Goal: Transaction & Acquisition: Subscribe to service/newsletter

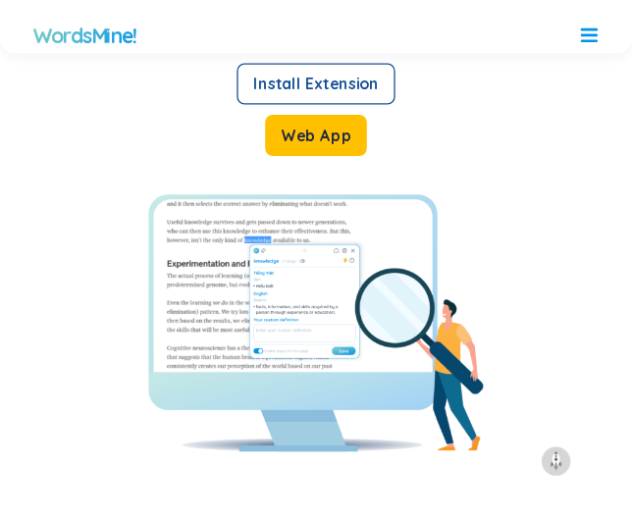
scroll to position [5296, 0]
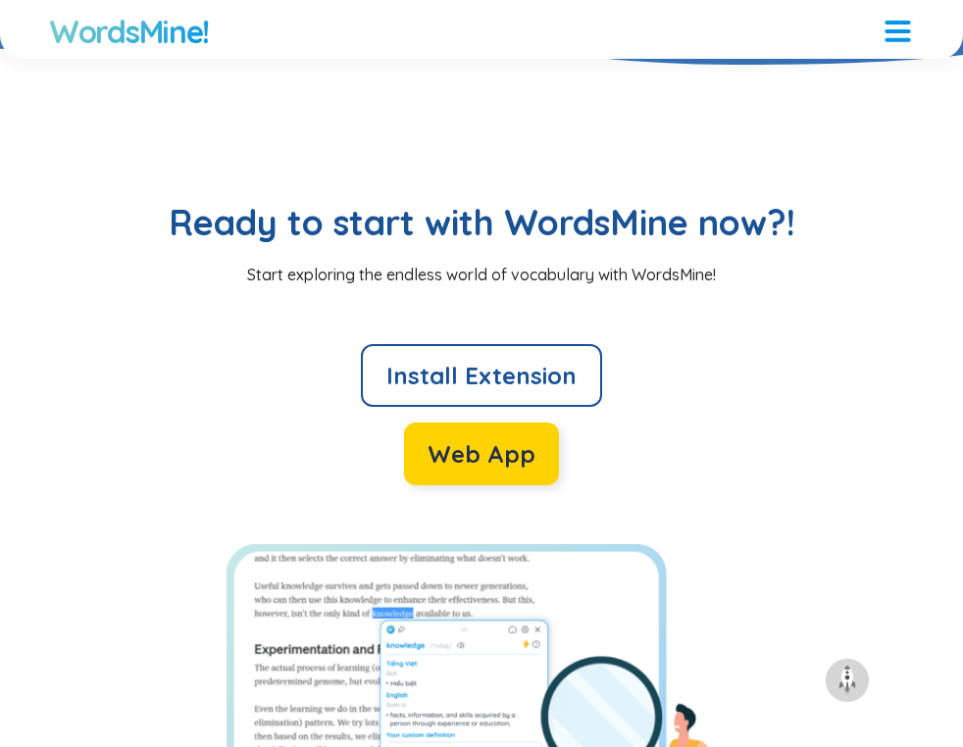
click at [461, 438] on span "Web App" at bounding box center [482, 453] width 108 height 31
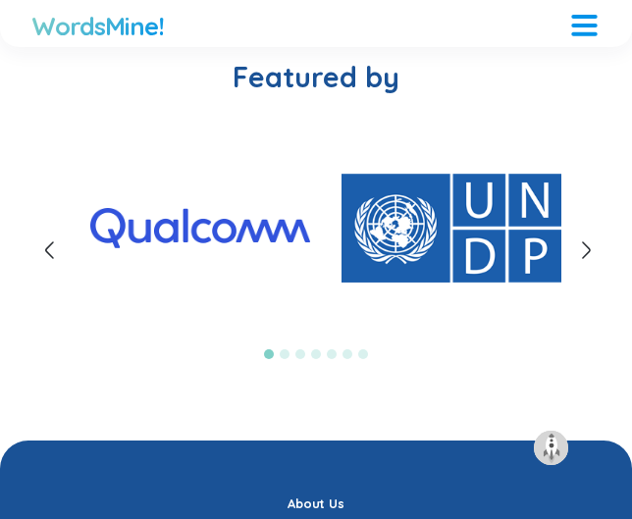
scroll to position [4985, 0]
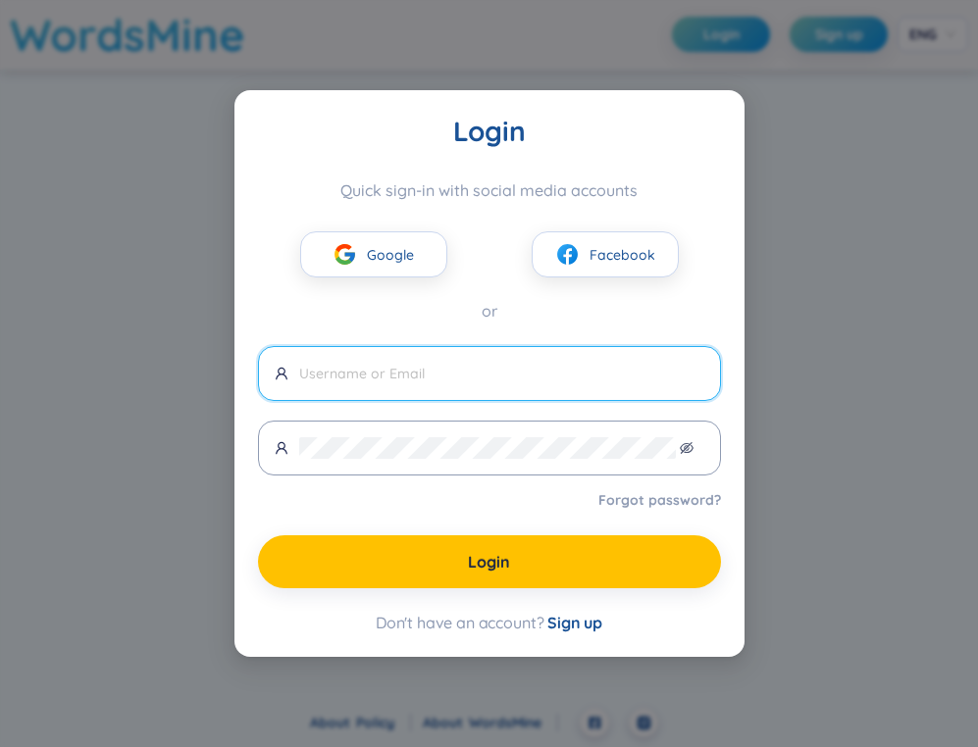
click at [855, 212] on div "Login Quick sign-in with social media accounts Google Facebook or Forgot passwo…" at bounding box center [489, 373] width 978 height 747
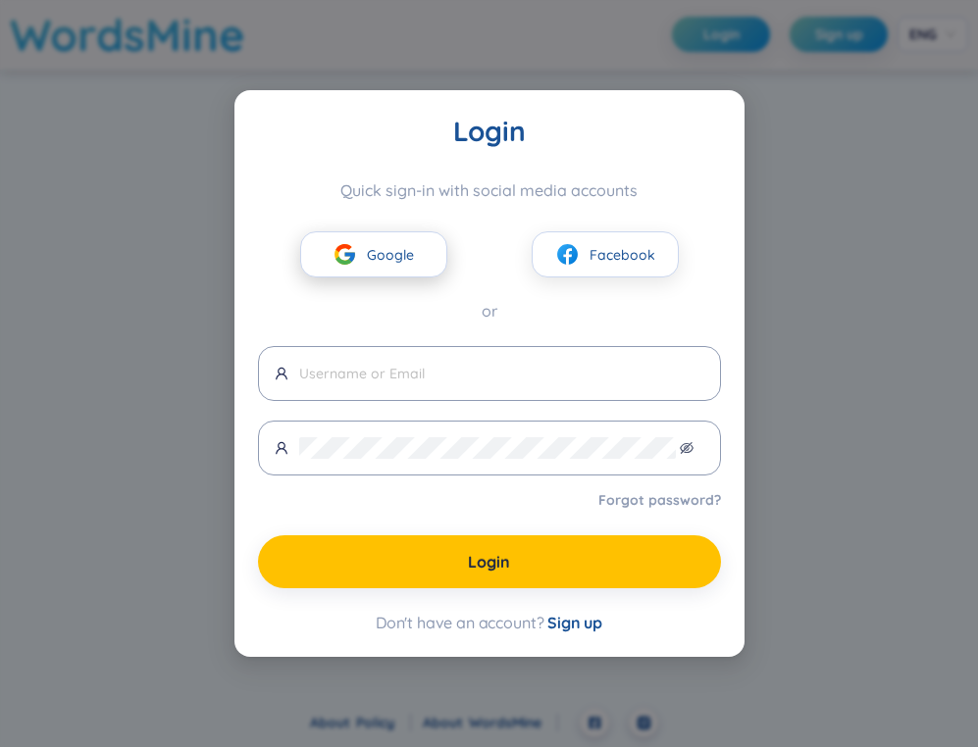
click at [384, 264] on span "Google" at bounding box center [390, 255] width 47 height 22
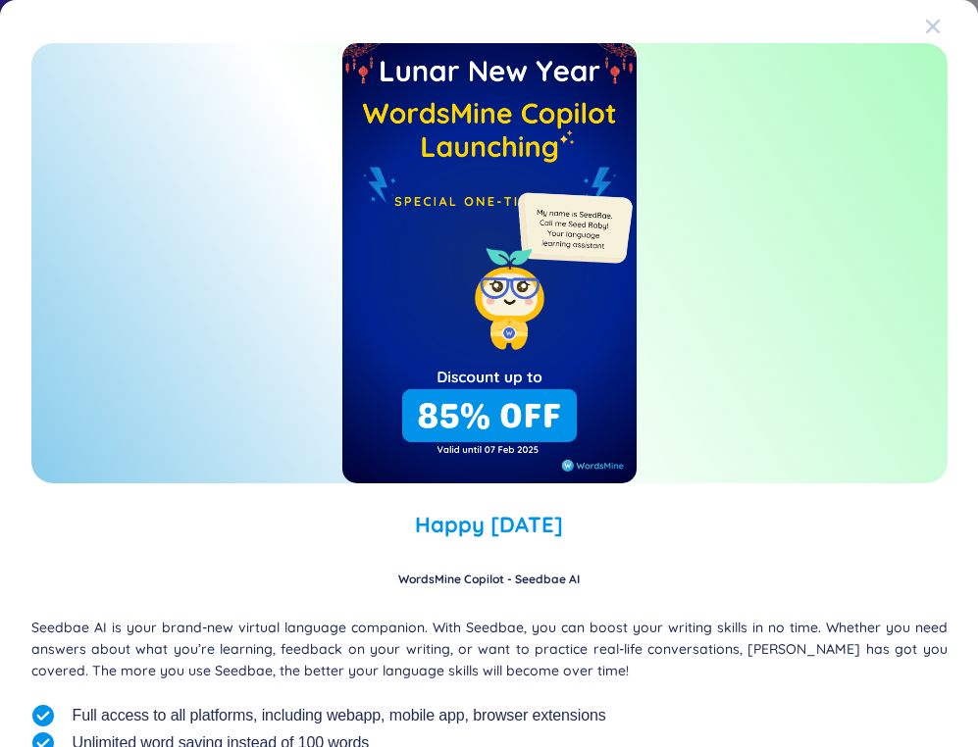
click at [927, 28] on span "Close" at bounding box center [951, 26] width 53 height 53
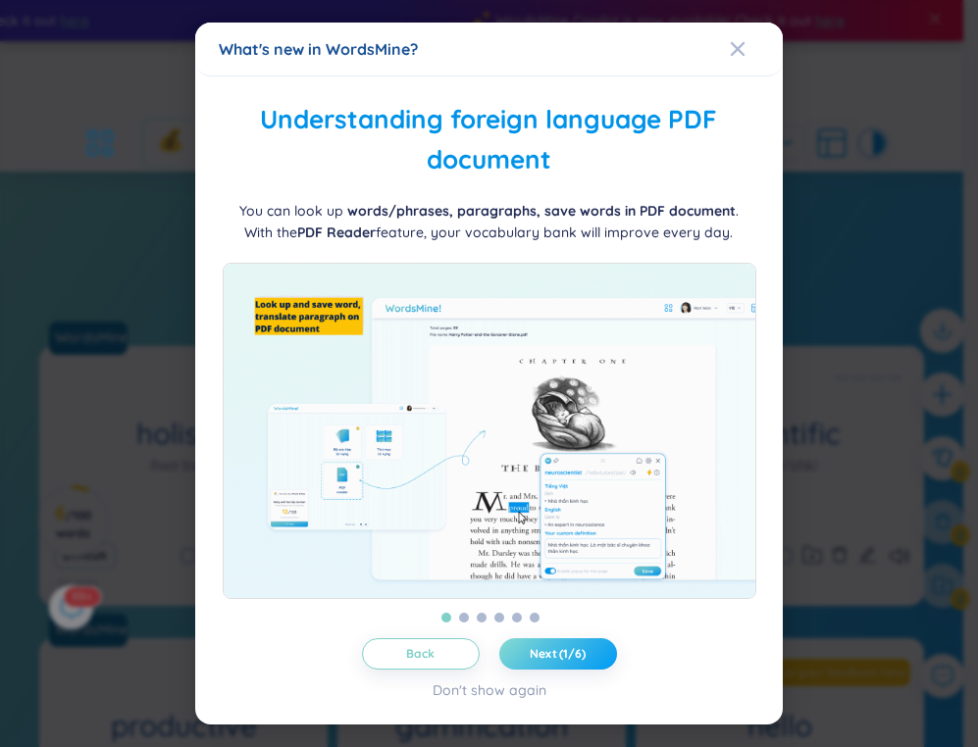
click at [582, 665] on button "Next (1/6)" at bounding box center [558, 653] width 118 height 31
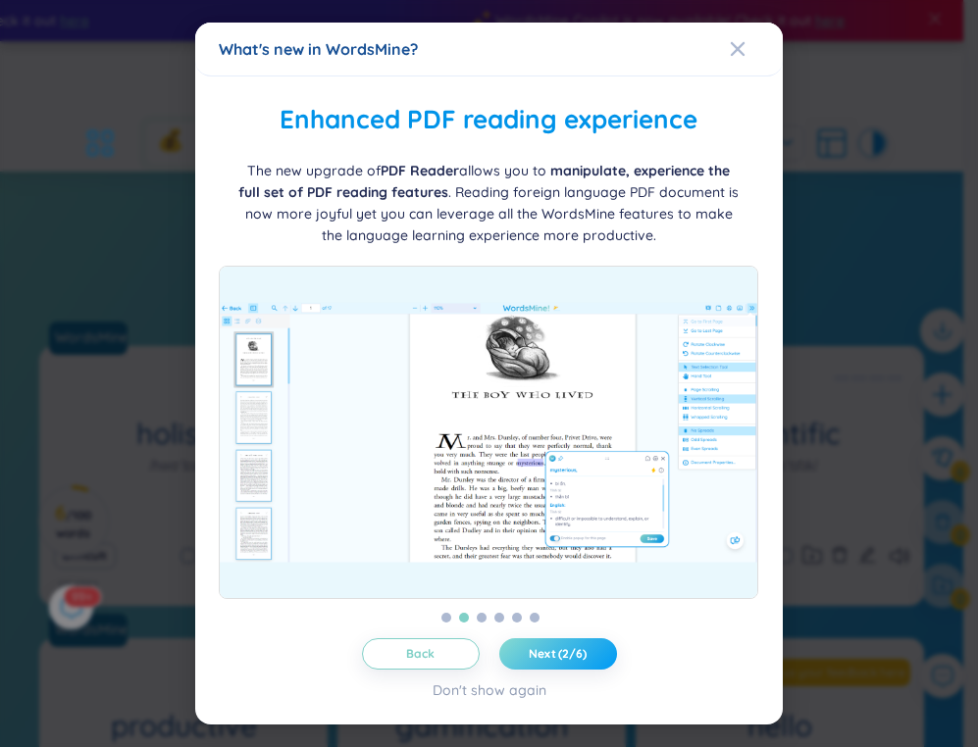
click at [582, 665] on button "Next (2/6)" at bounding box center [558, 653] width 118 height 31
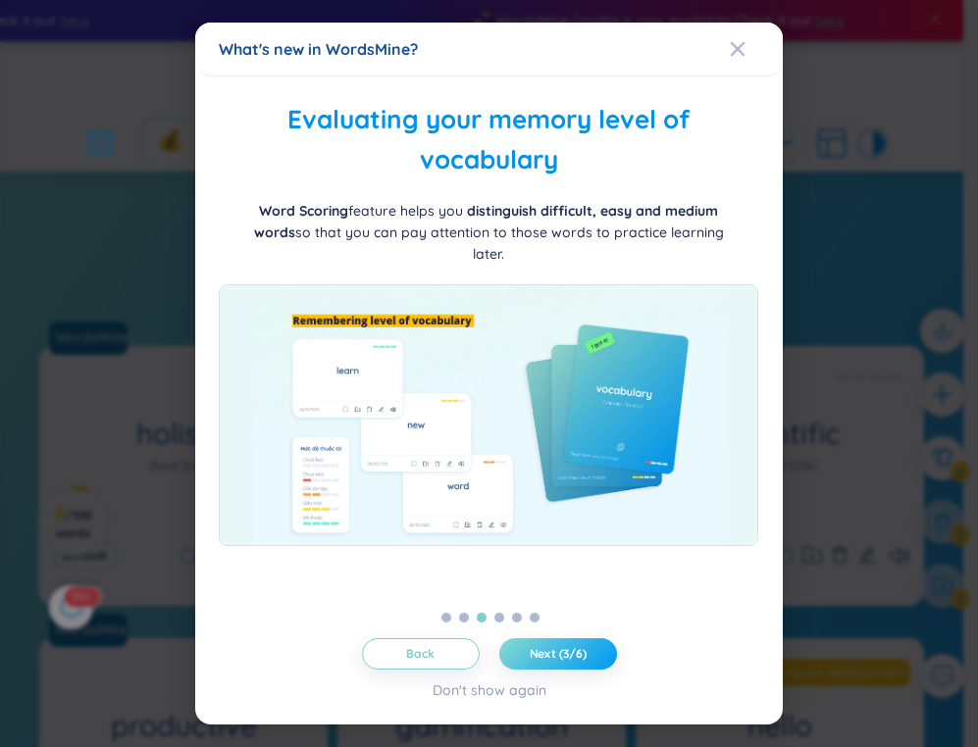
click at [582, 665] on button "Next (3/6)" at bounding box center [558, 653] width 118 height 31
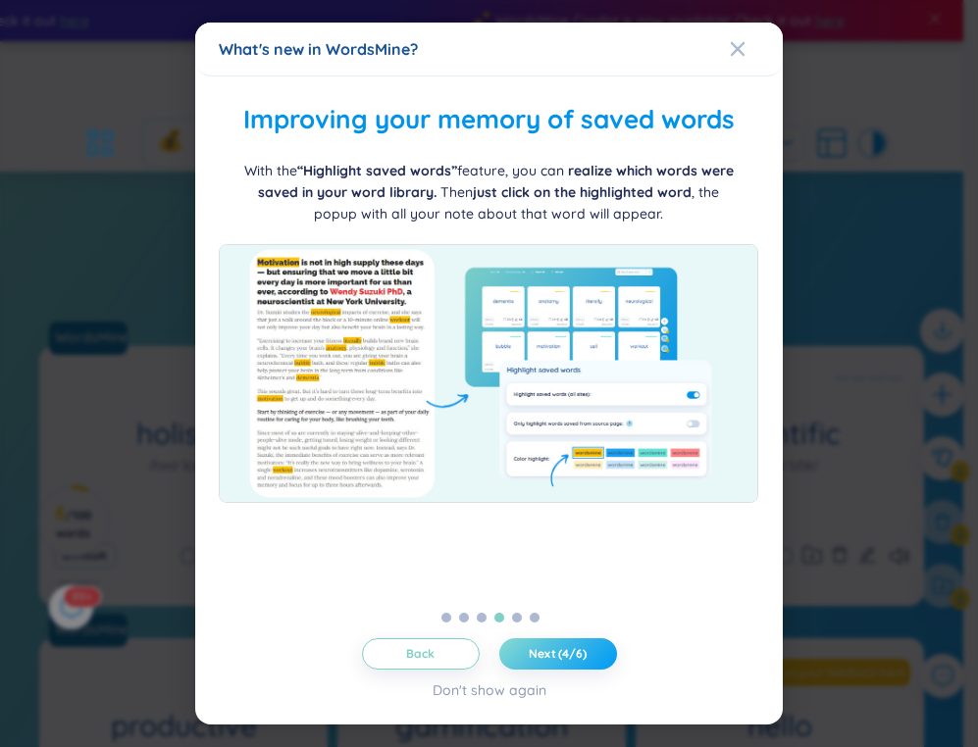
click at [582, 665] on button "Next (4/6)" at bounding box center [558, 653] width 118 height 31
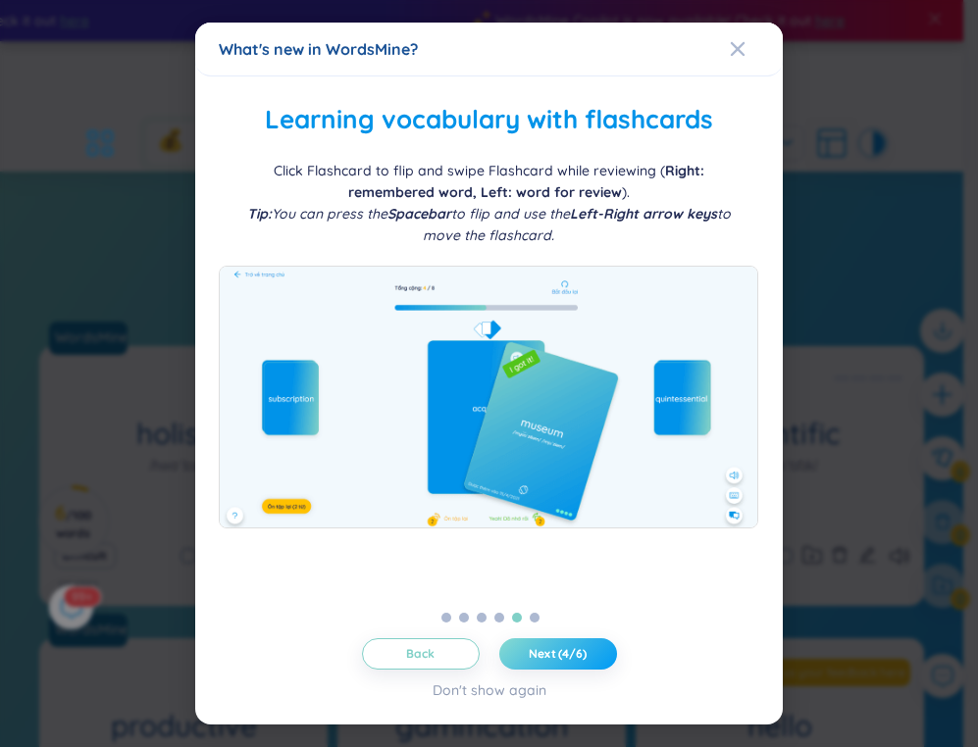
click at [582, 665] on button "Next (4/6)" at bounding box center [558, 653] width 118 height 31
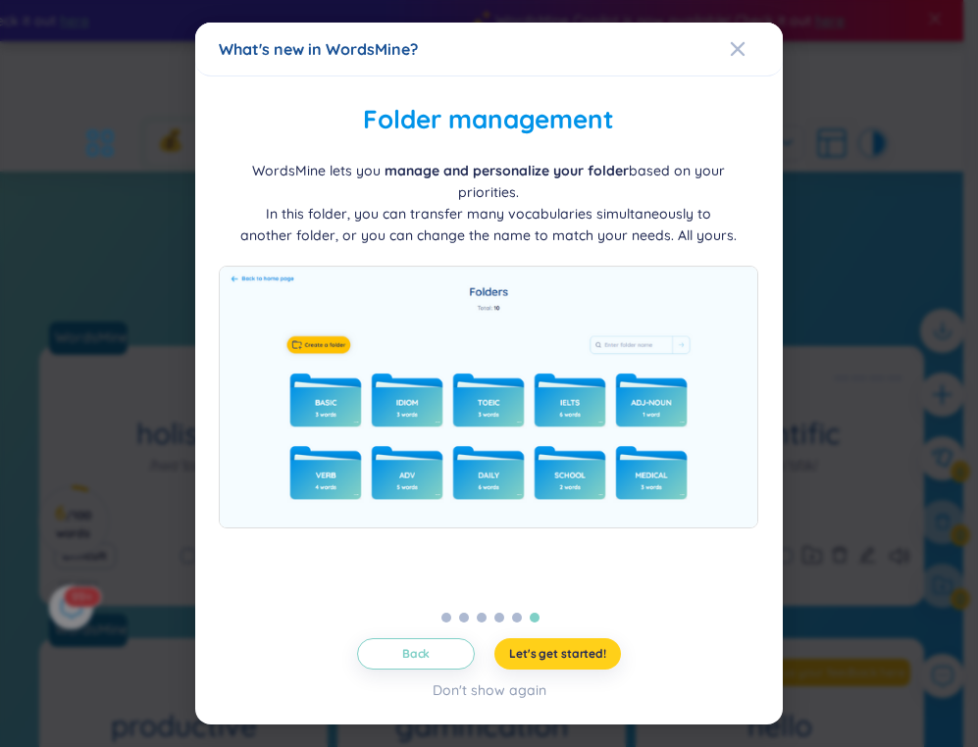
click at [582, 665] on button "Let's get started!" at bounding box center [557, 653] width 127 height 31
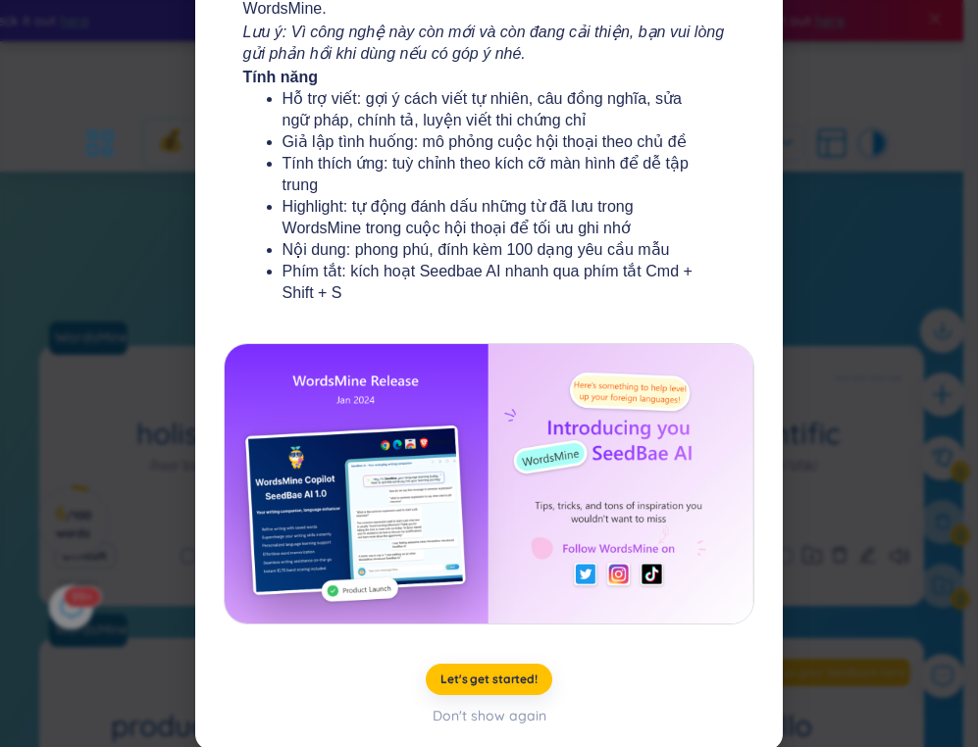
scroll to position [338, 0]
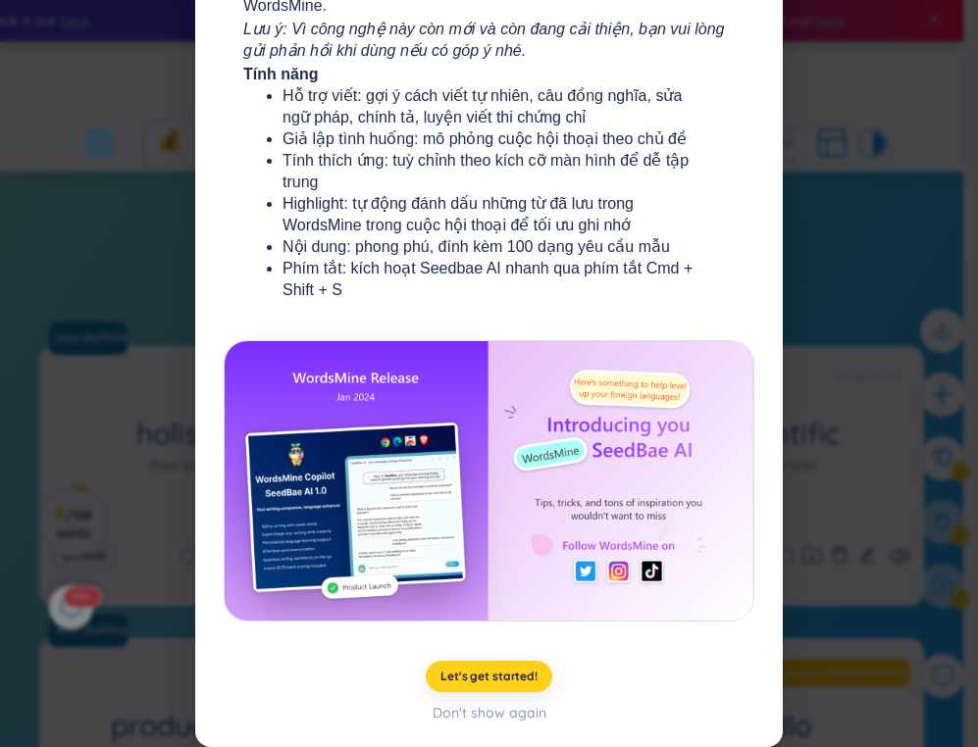
click at [483, 679] on span "Let's get started!" at bounding box center [488, 677] width 97 height 16
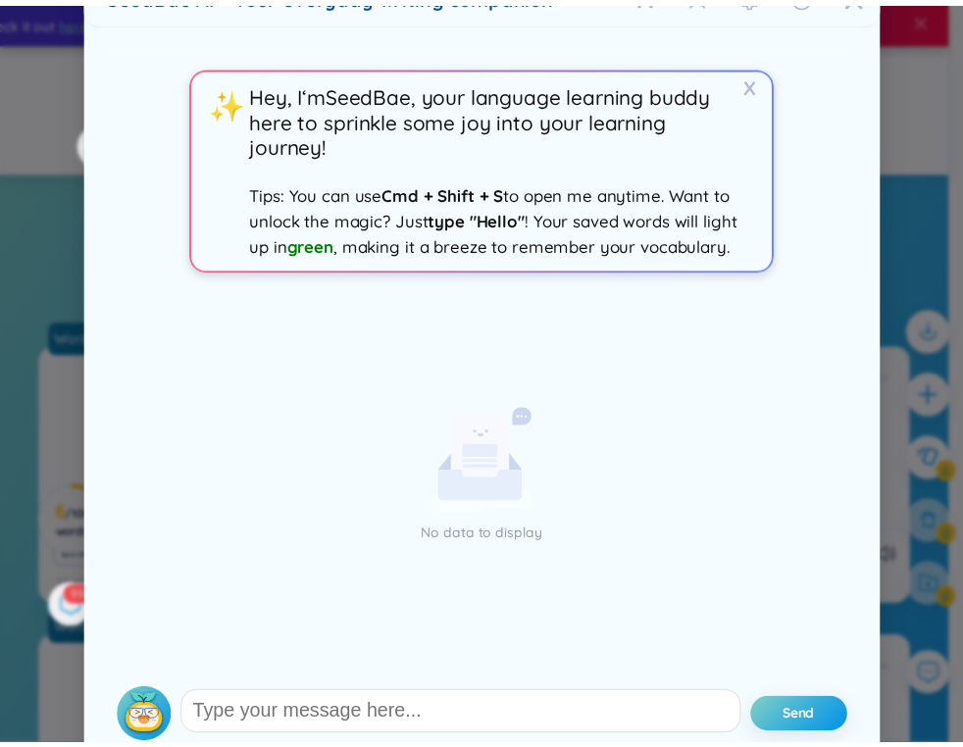
scroll to position [0, 0]
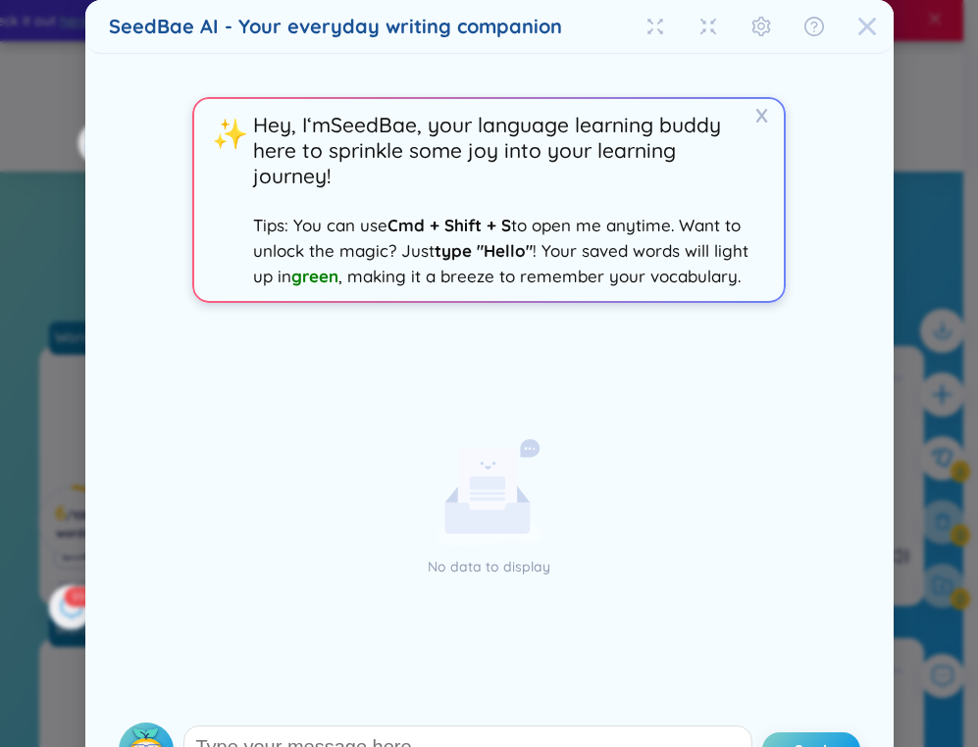
click at [857, 34] on icon "Close" at bounding box center [867, 27] width 20 height 20
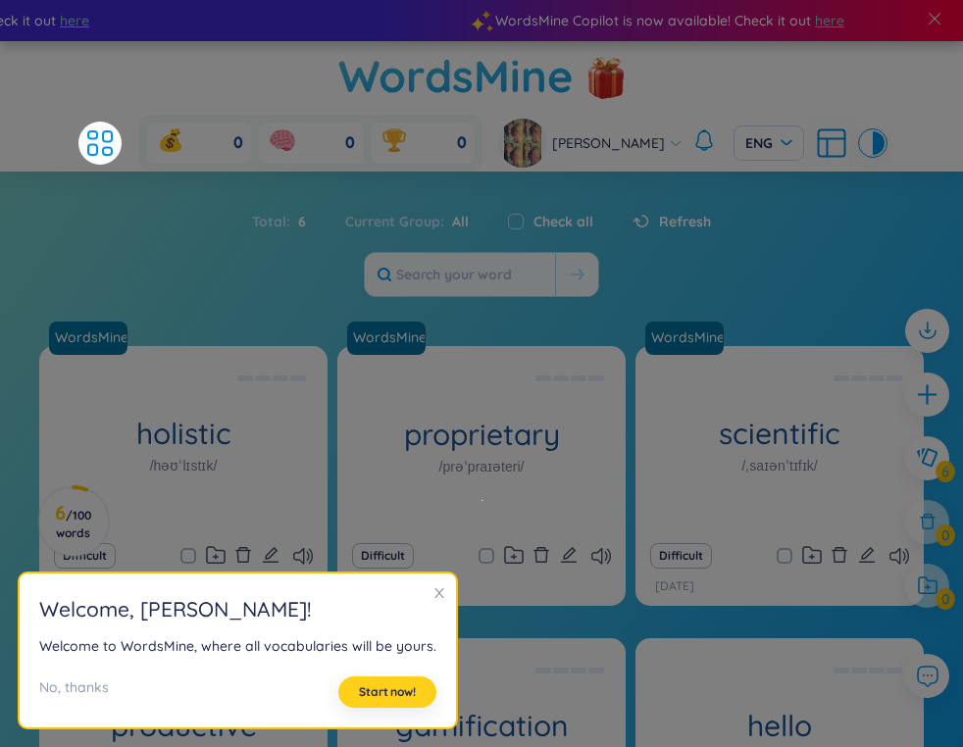
click at [395, 686] on span "Start now!" at bounding box center [387, 693] width 57 height 16
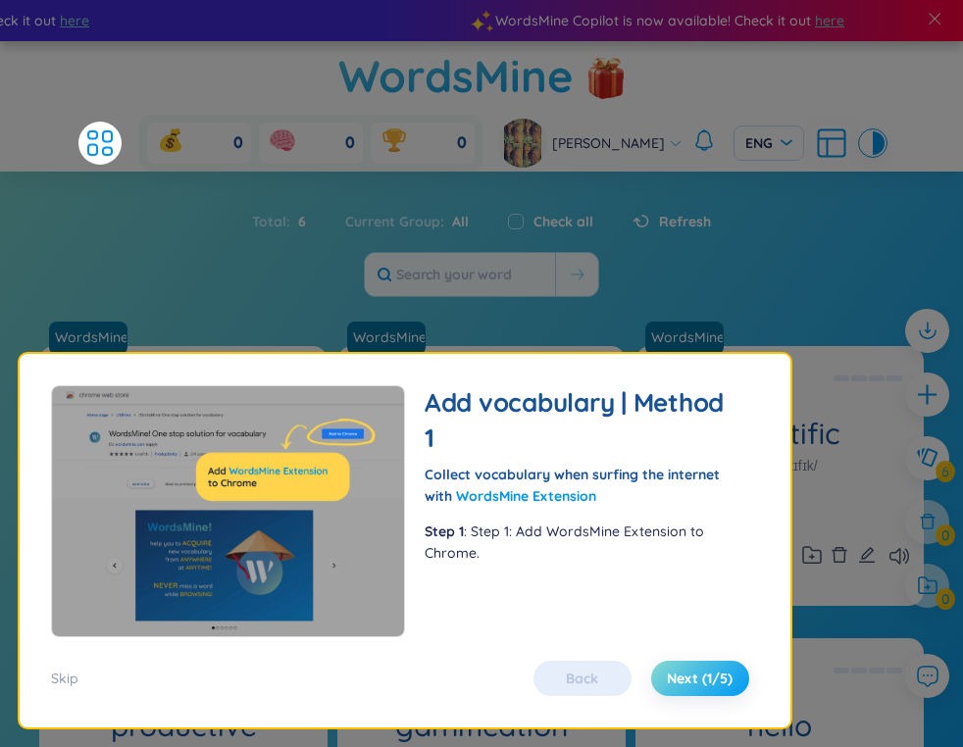
click at [720, 684] on span "Next (1/5)" at bounding box center [700, 679] width 66 height 20
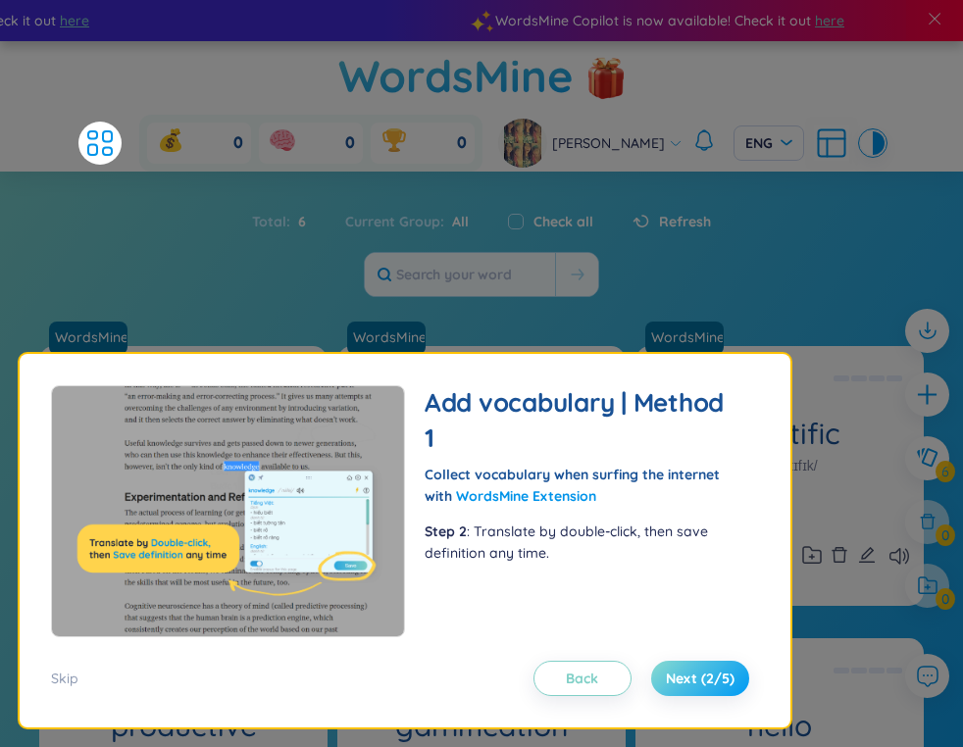
click at [720, 684] on span "Next (2/5)" at bounding box center [700, 679] width 69 height 20
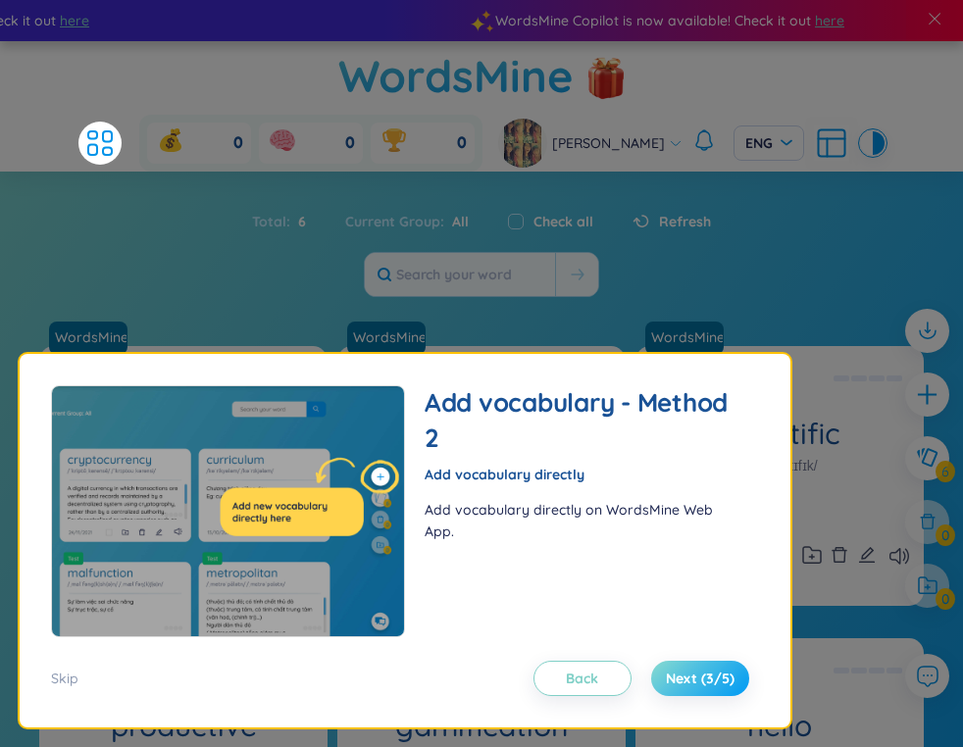
click at [720, 684] on span "Next (3/5)" at bounding box center [700, 679] width 69 height 20
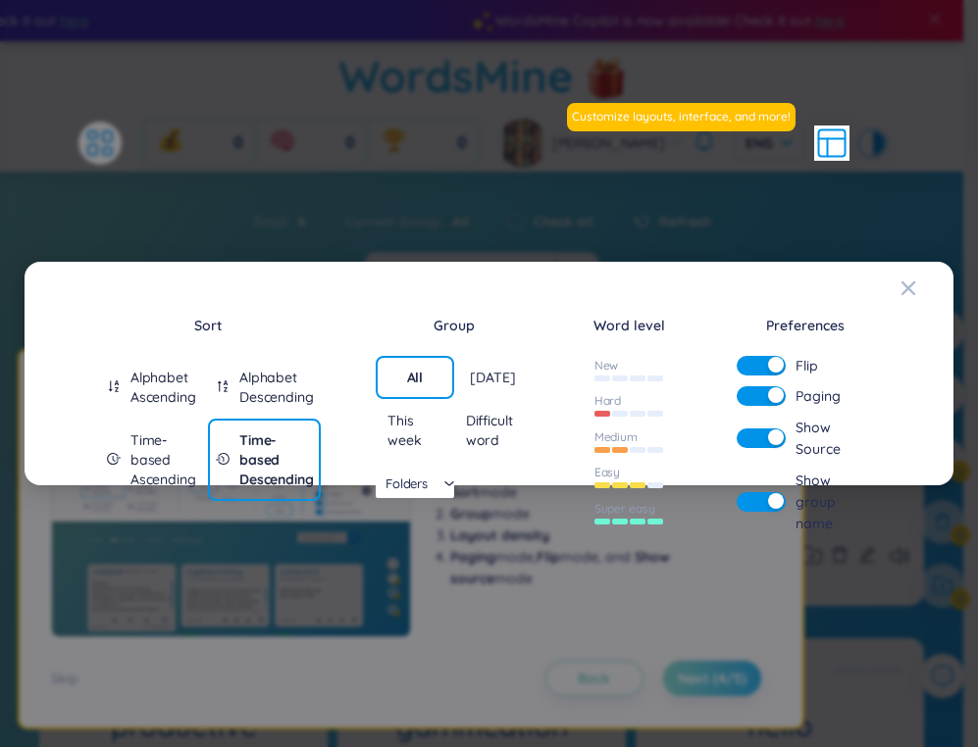
click at [720, 684] on div "Sort Alphabet Ascending Alphabet Descending Time-based Ascending Time-based Des…" at bounding box center [489, 373] width 978 height 747
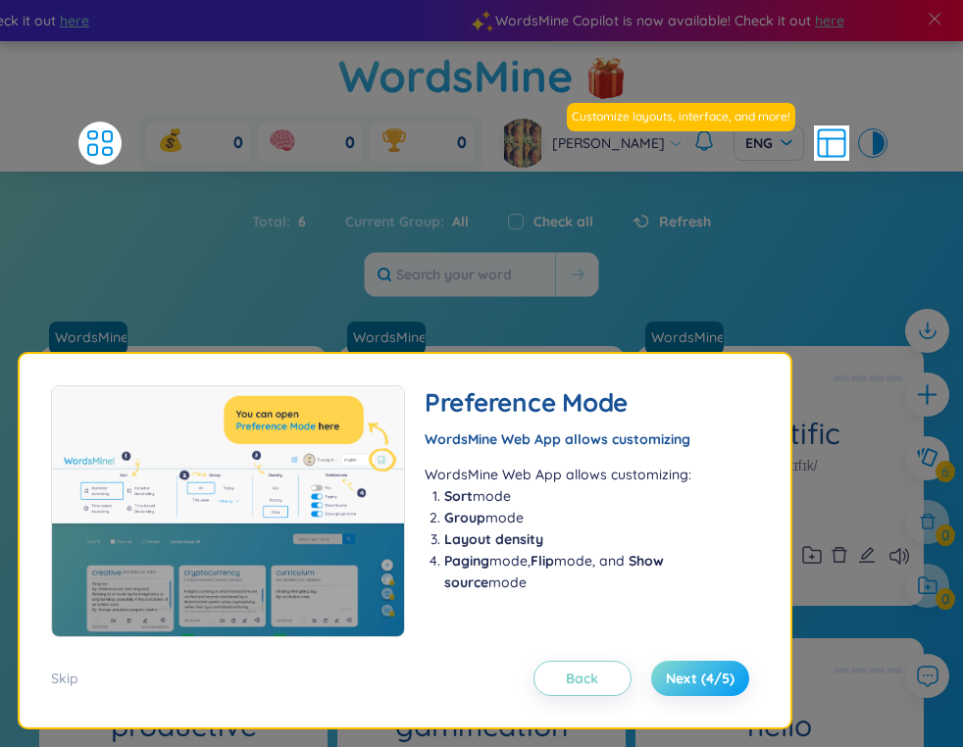
click at [720, 684] on span "Next (4/5)" at bounding box center [700, 679] width 69 height 20
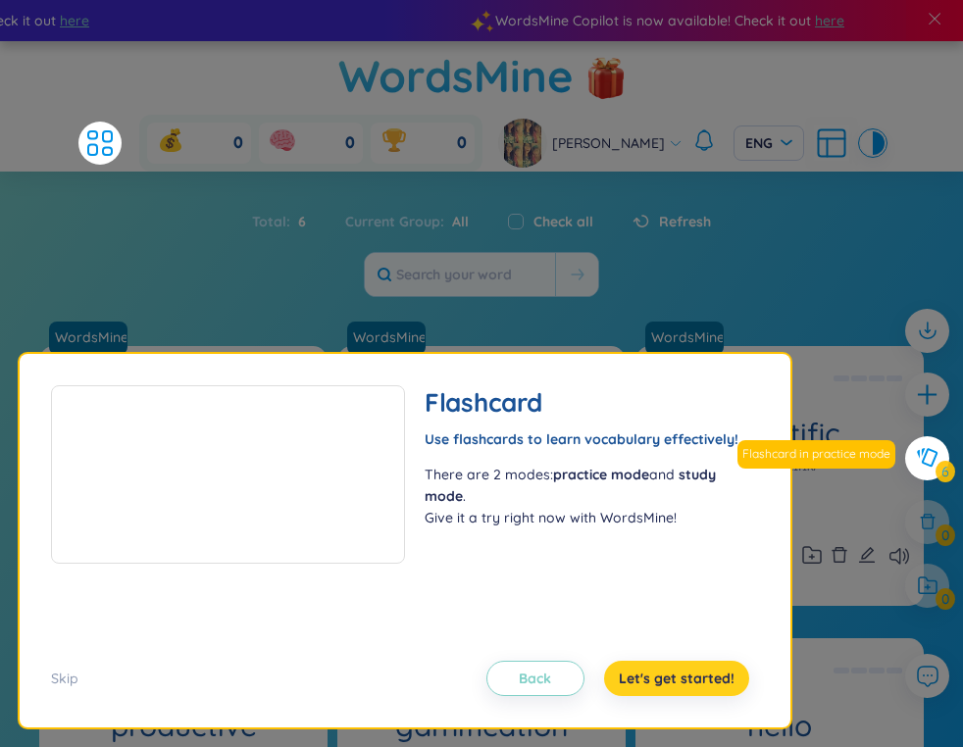
click at [720, 684] on span "Let's get started!" at bounding box center [677, 679] width 116 height 20
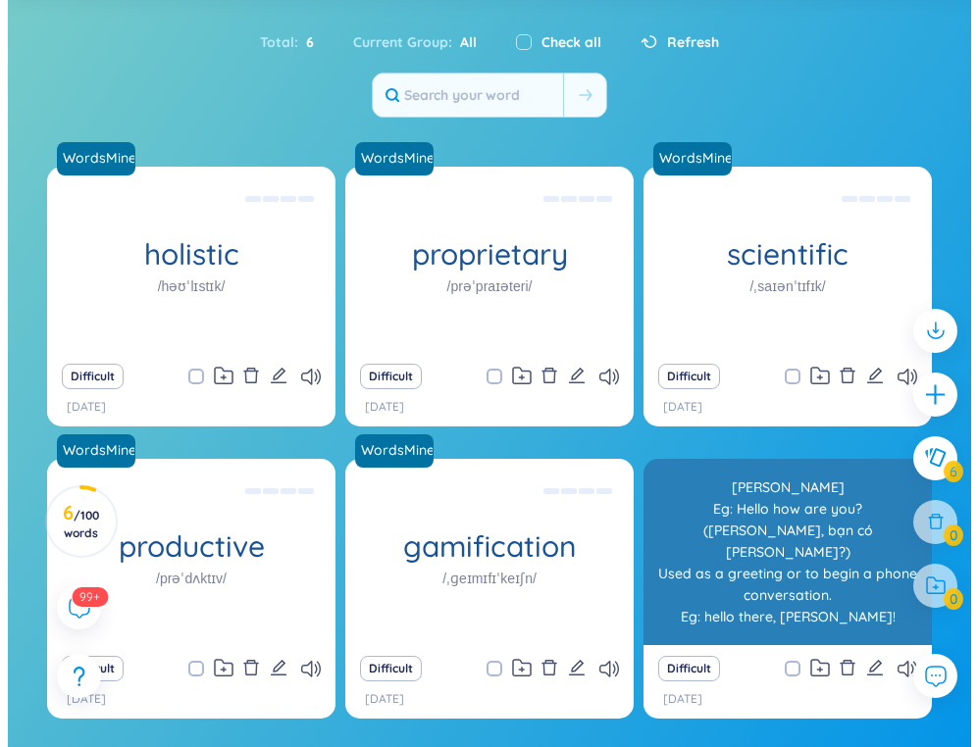
scroll to position [196, 0]
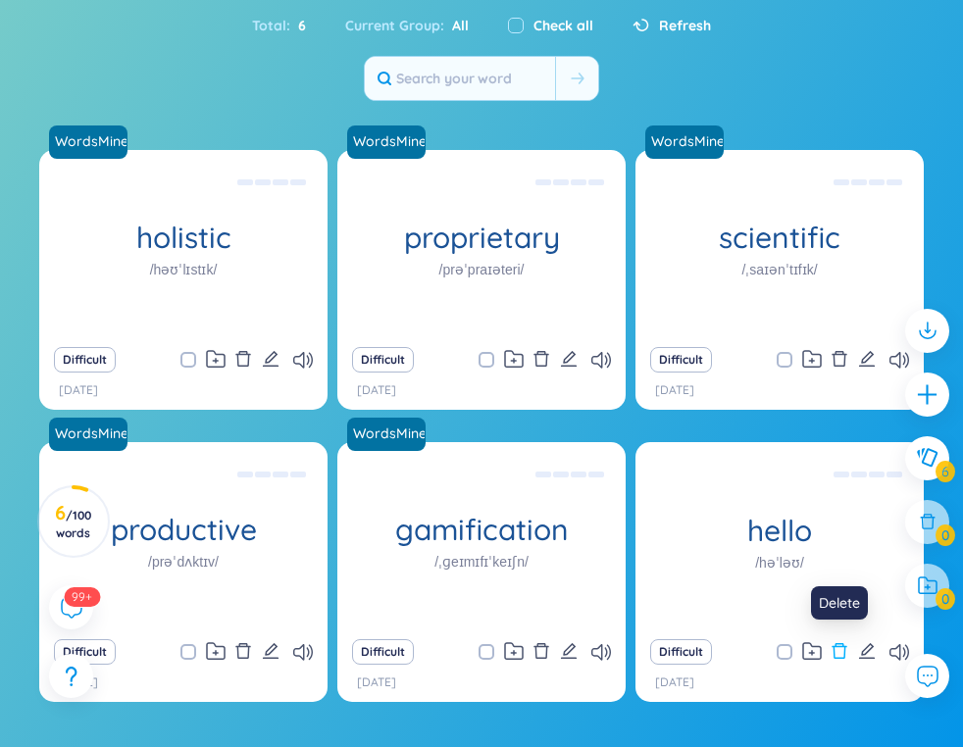
click at [834, 653] on icon "delete" at bounding box center [840, 651] width 18 height 18
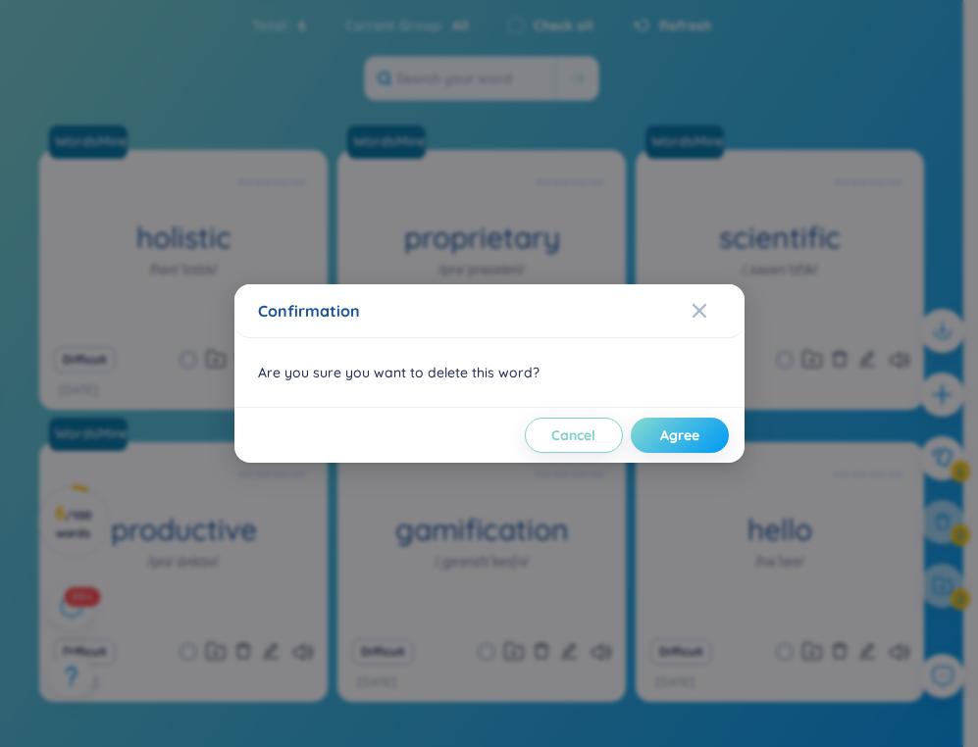
click at [698, 443] on span "Agree" at bounding box center [679, 436] width 39 height 20
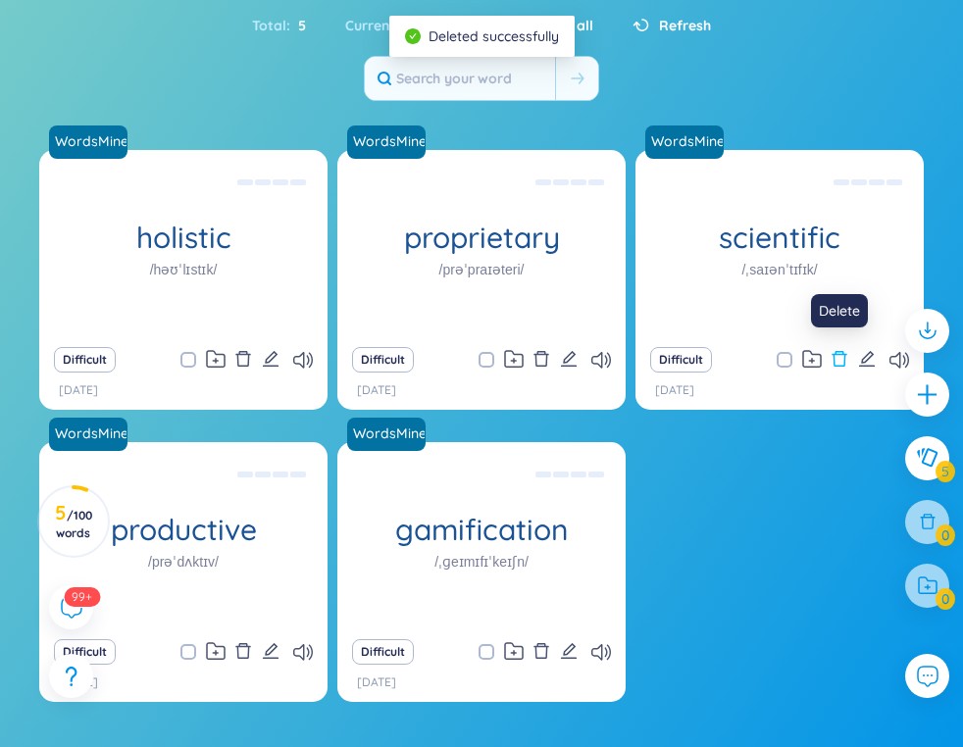
click at [836, 352] on icon "delete" at bounding box center [840, 359] width 15 height 16
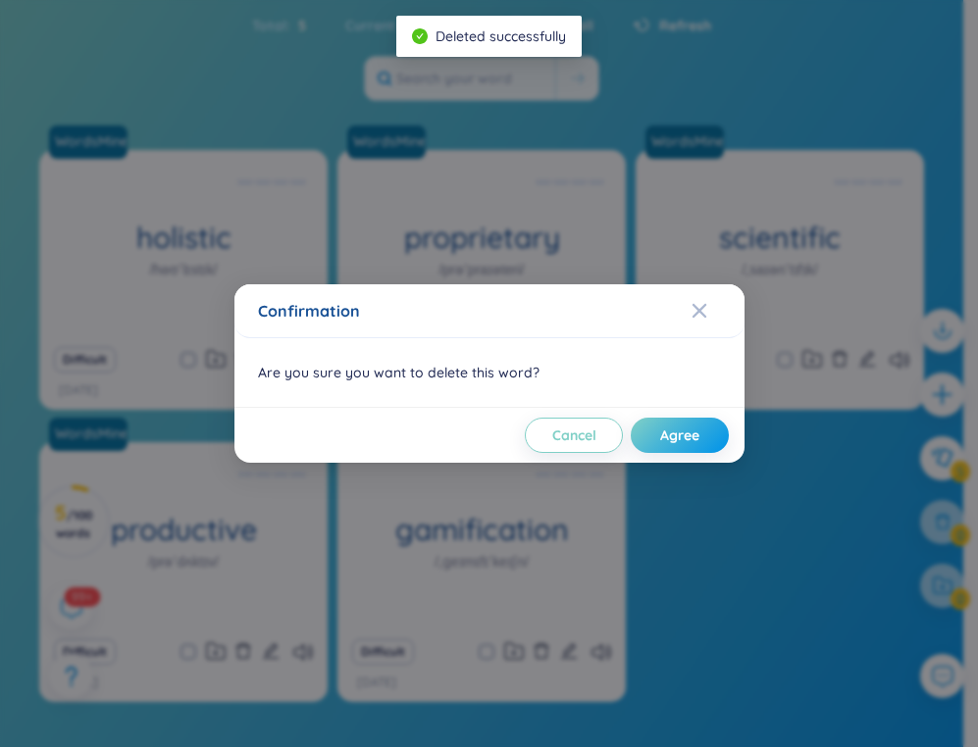
click at [831, 346] on button at bounding box center [840, 359] width 18 height 27
click at [645, 448] on button "Agree" at bounding box center [680, 435] width 98 height 35
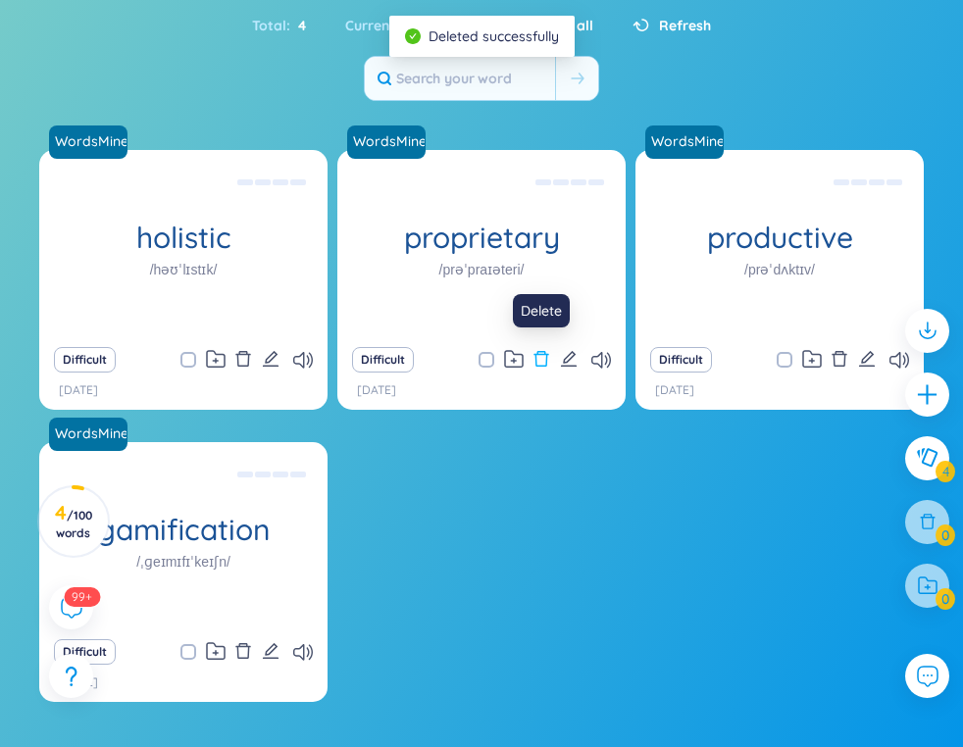
click at [548, 354] on icon "delete" at bounding box center [541, 359] width 15 height 16
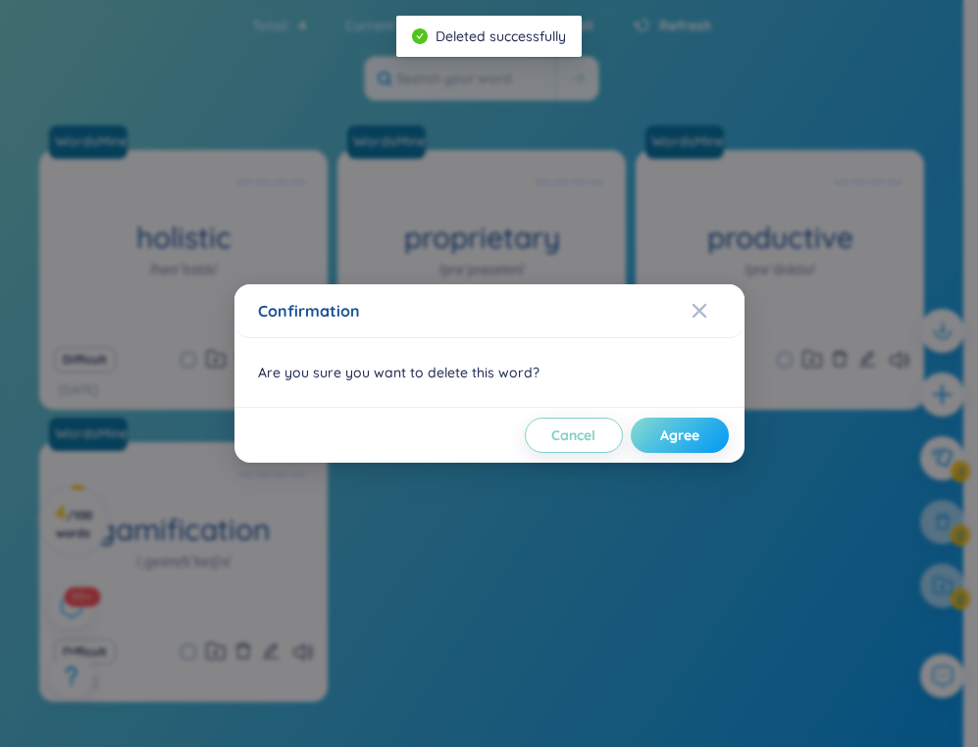
click at [723, 432] on button "Agree" at bounding box center [680, 435] width 98 height 35
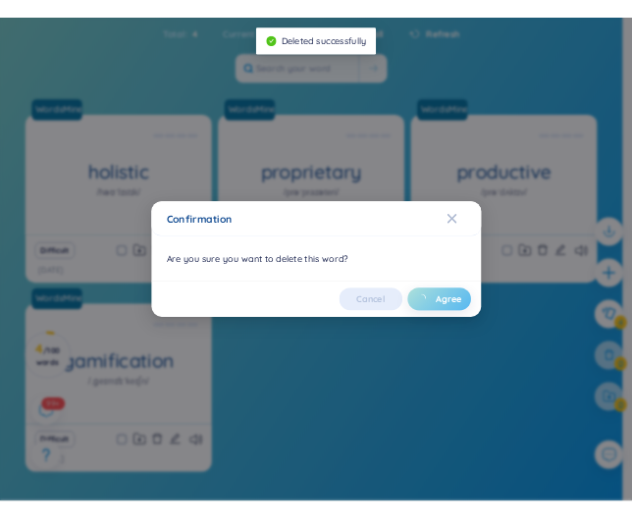
scroll to position [86, 0]
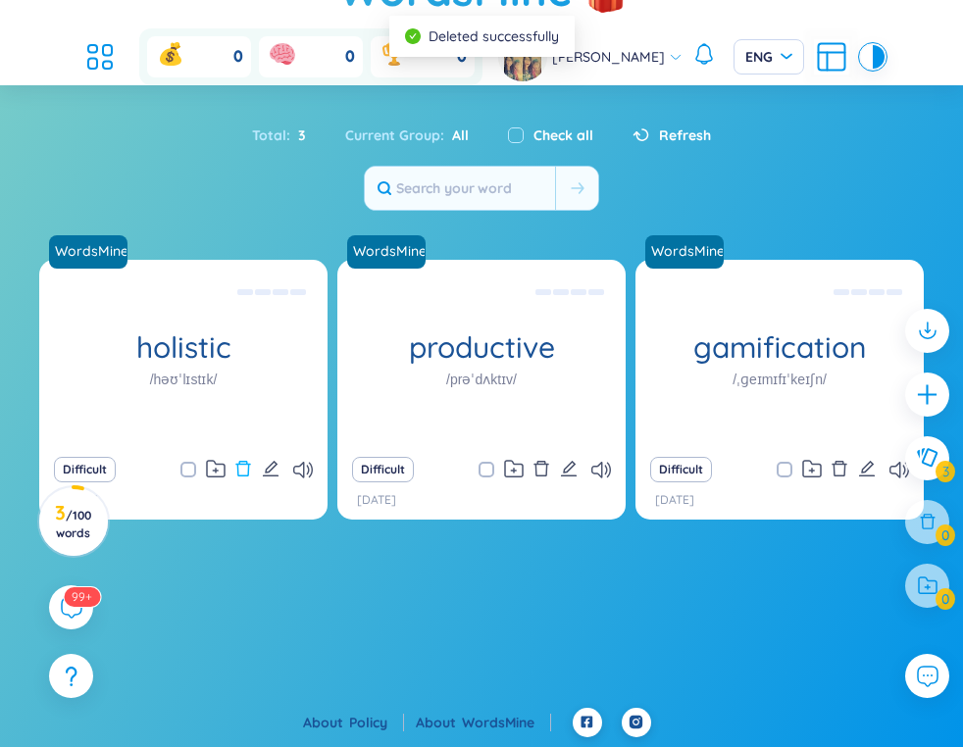
click at [245, 466] on icon "delete" at bounding box center [243, 469] width 18 height 18
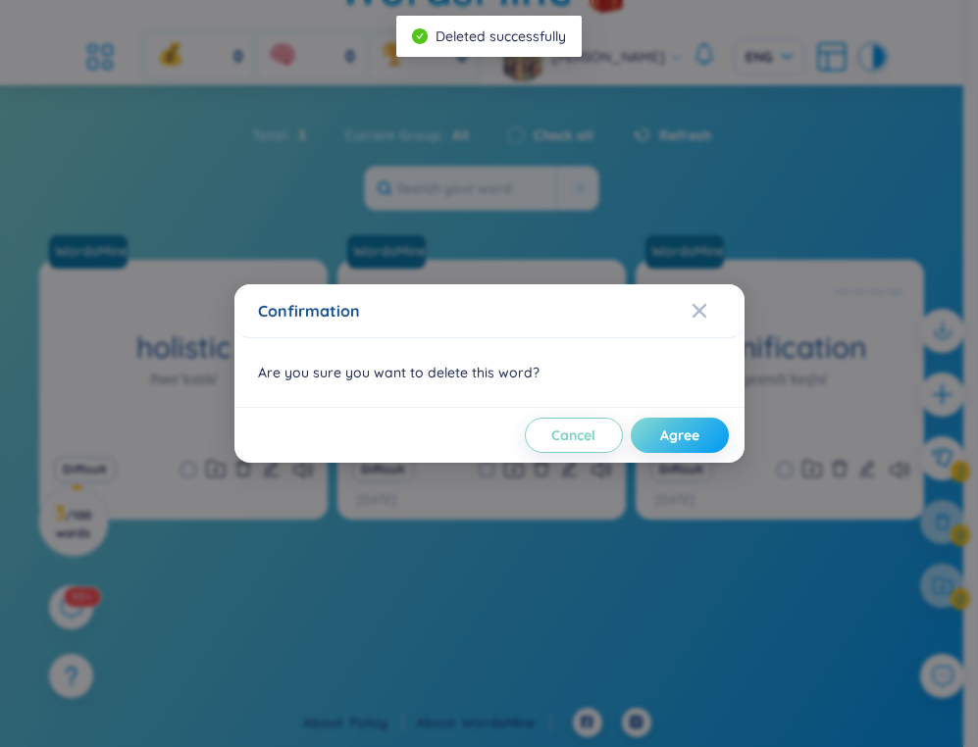
click at [681, 433] on span "Agree" at bounding box center [679, 436] width 39 height 20
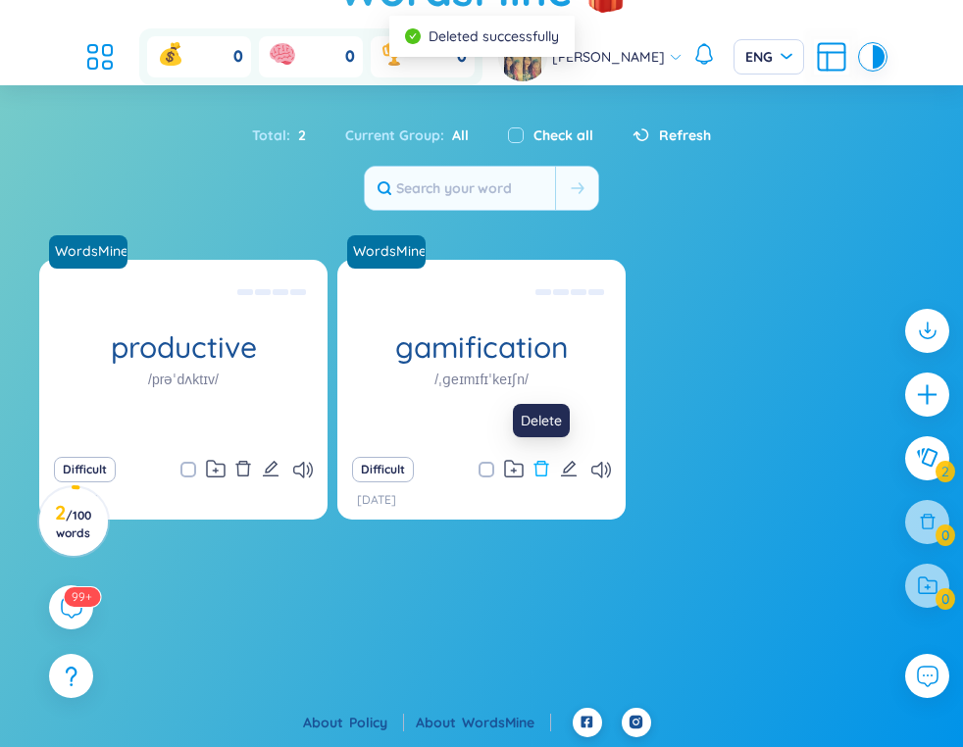
click at [540, 475] on icon "delete" at bounding box center [542, 469] width 18 height 18
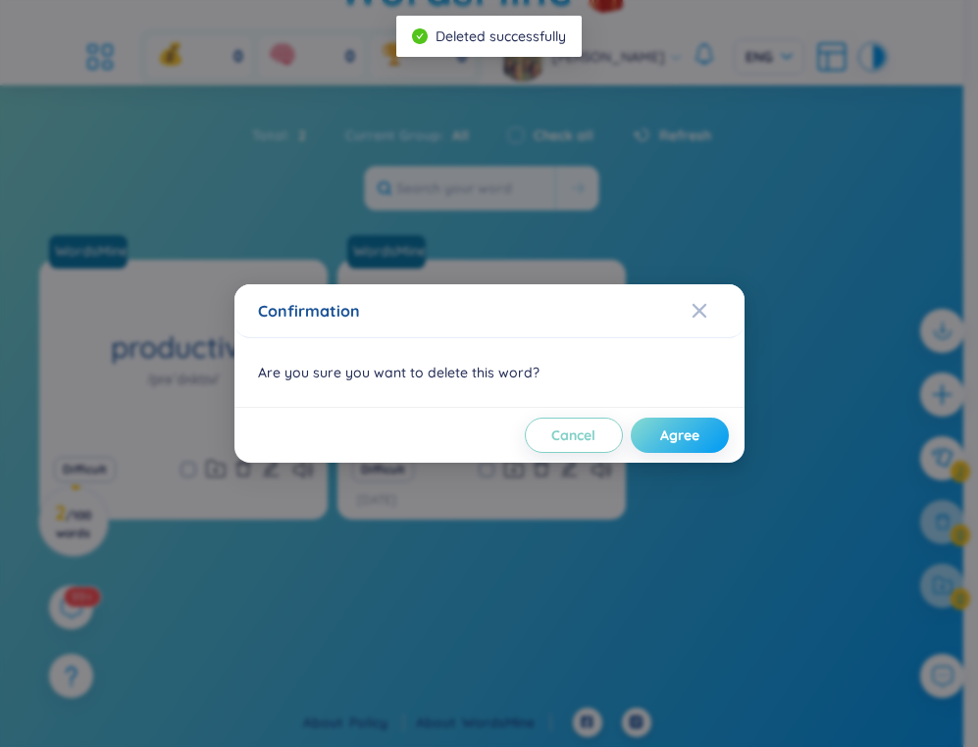
click at [718, 432] on button "Agree" at bounding box center [680, 435] width 98 height 35
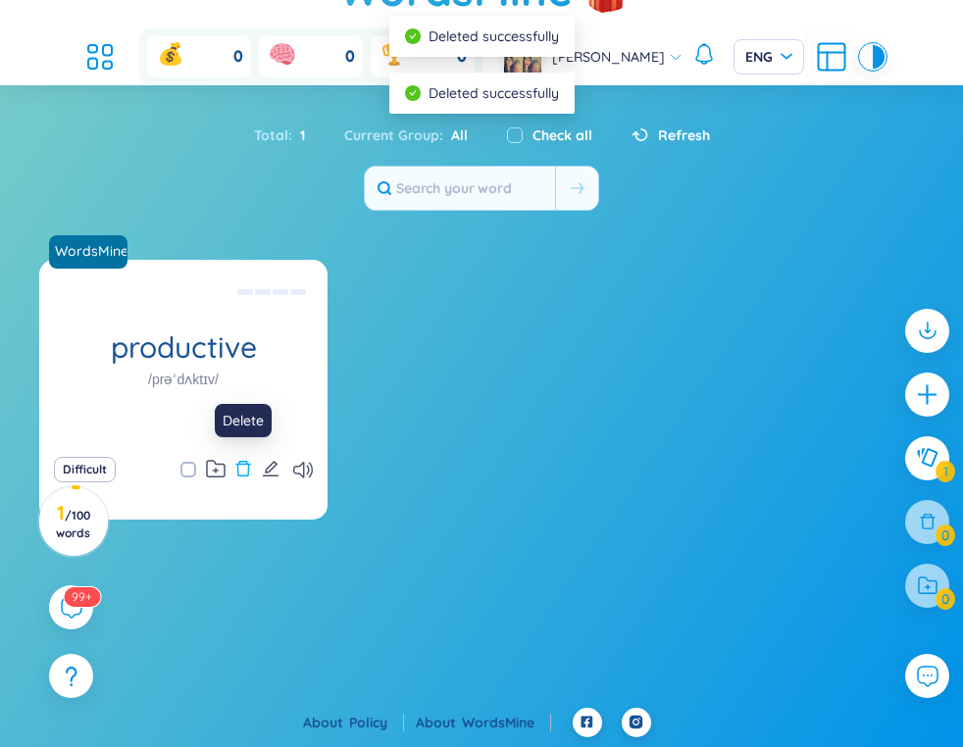
click at [240, 466] on icon "delete" at bounding box center [243, 469] width 18 height 18
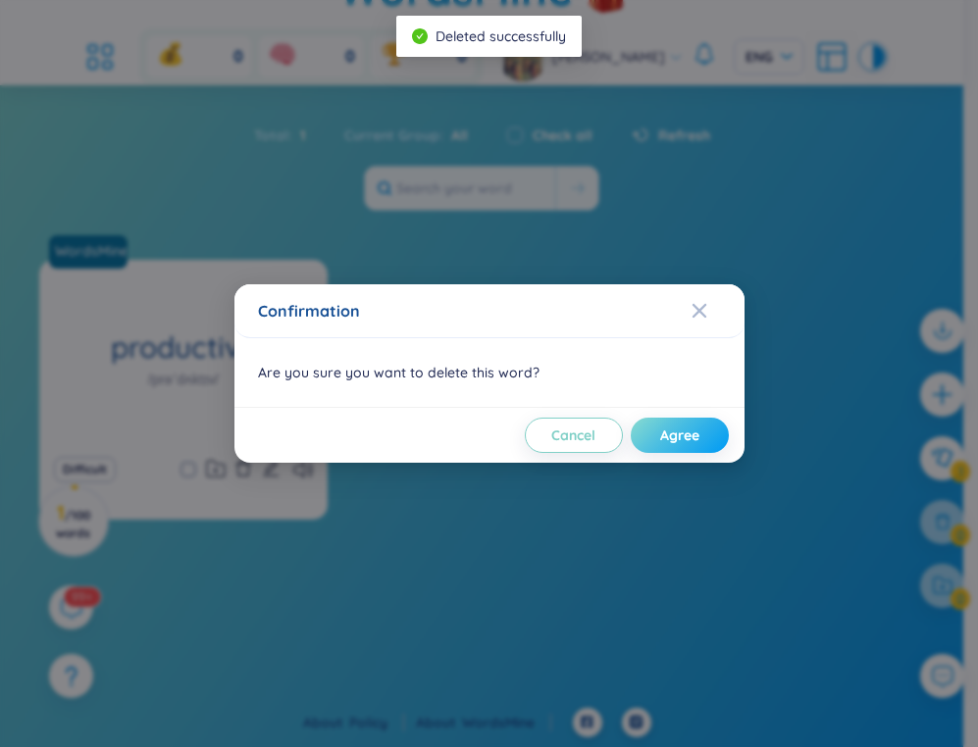
click at [673, 431] on span "Agree" at bounding box center [679, 436] width 39 height 20
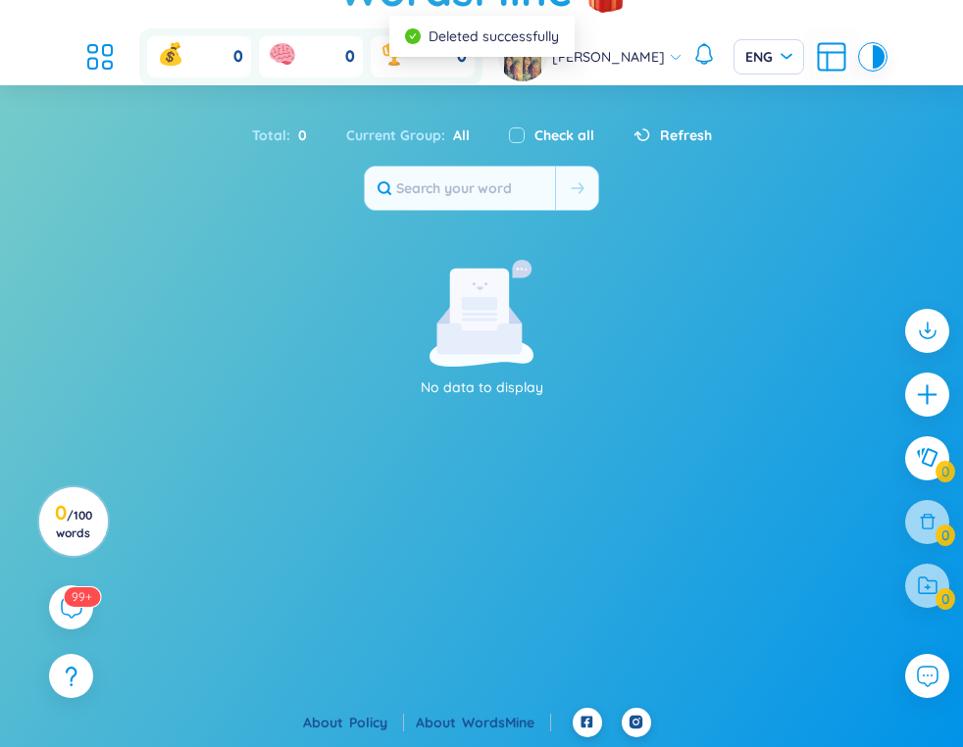
click at [731, 373] on div "No data to display" at bounding box center [481, 329] width 539 height 138
click at [526, 379] on p "No data to display" at bounding box center [481, 388] width 539 height 22
click at [447, 196] on input "text" at bounding box center [460, 188] width 190 height 43
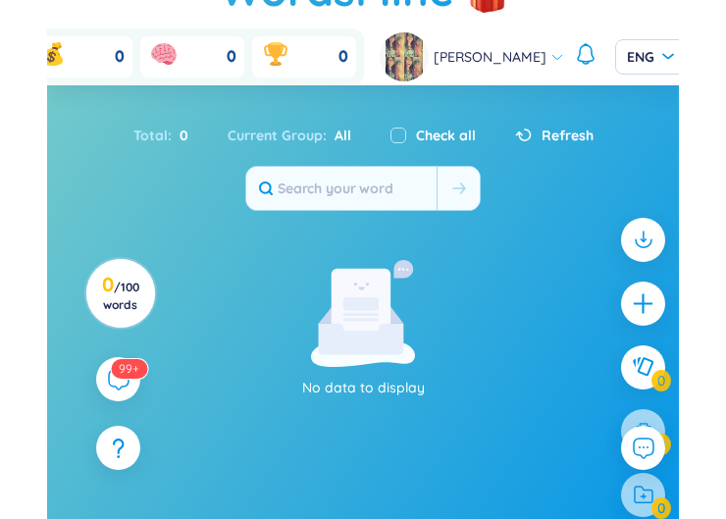
scroll to position [178, 0]
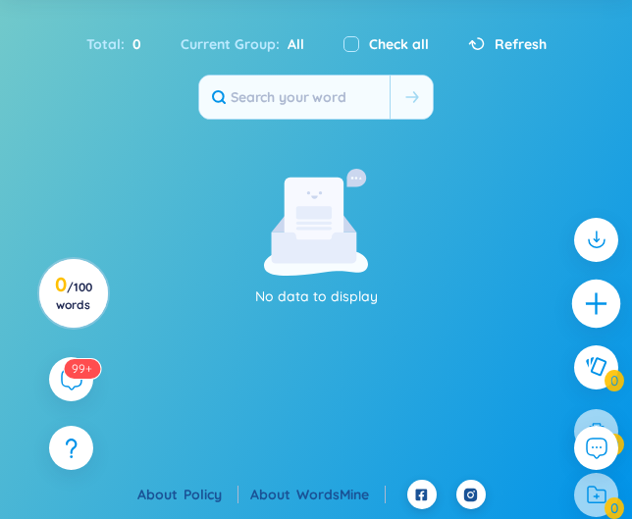
click at [599, 293] on icon "plus" at bounding box center [596, 302] width 27 height 27
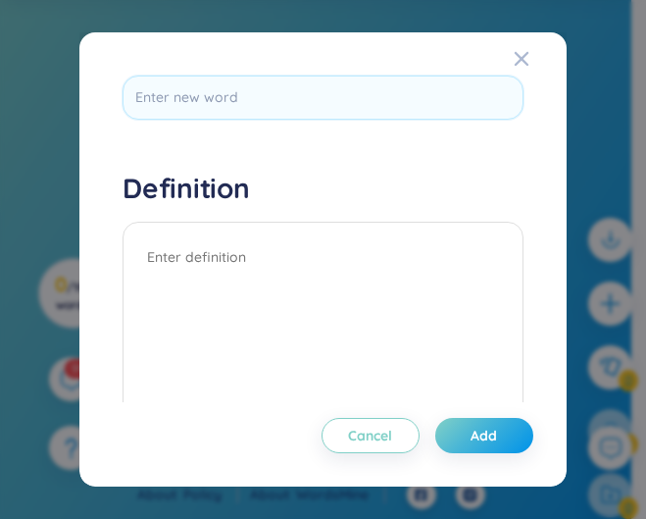
click at [334, 202] on h4 "Definition" at bounding box center [323, 188] width 400 height 35
click at [471, 405] on div "Cancel Add" at bounding box center [323, 427] width 420 height 51
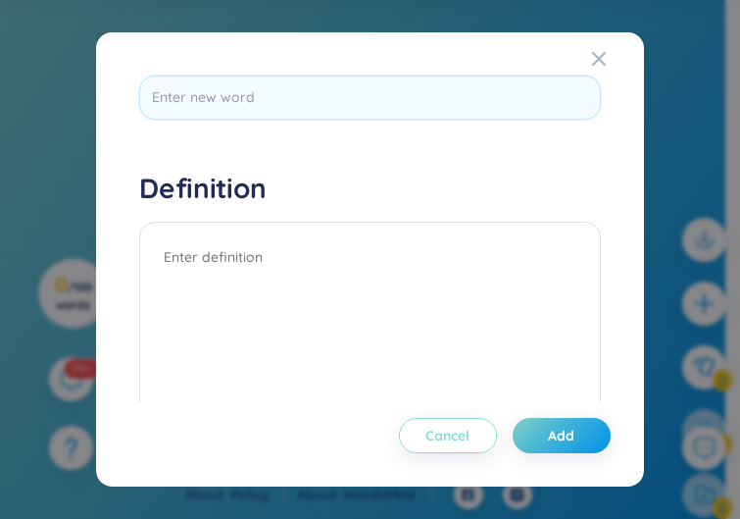
click at [404, 434] on button "Cancel" at bounding box center [448, 435] width 98 height 35
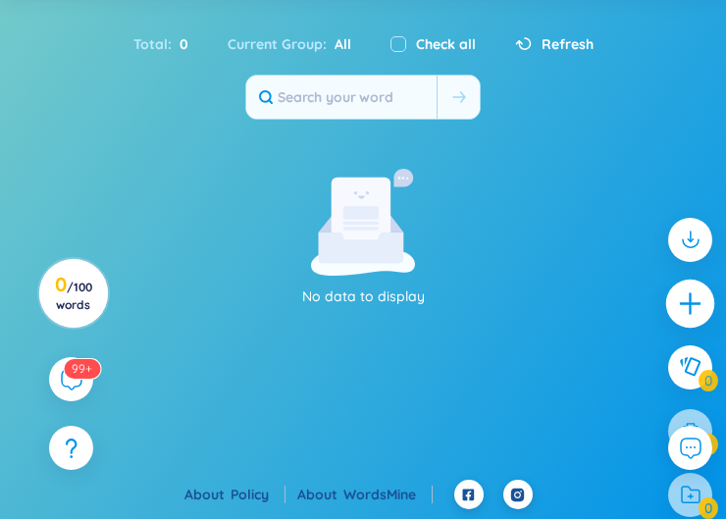
click at [690, 296] on icon "plus" at bounding box center [689, 303] width 2 height 22
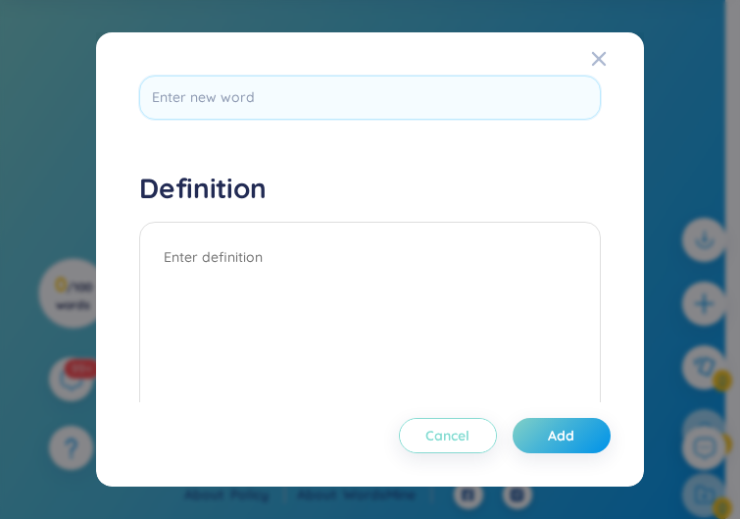
click at [426, 431] on span "Cancel" at bounding box center [448, 436] width 44 height 20
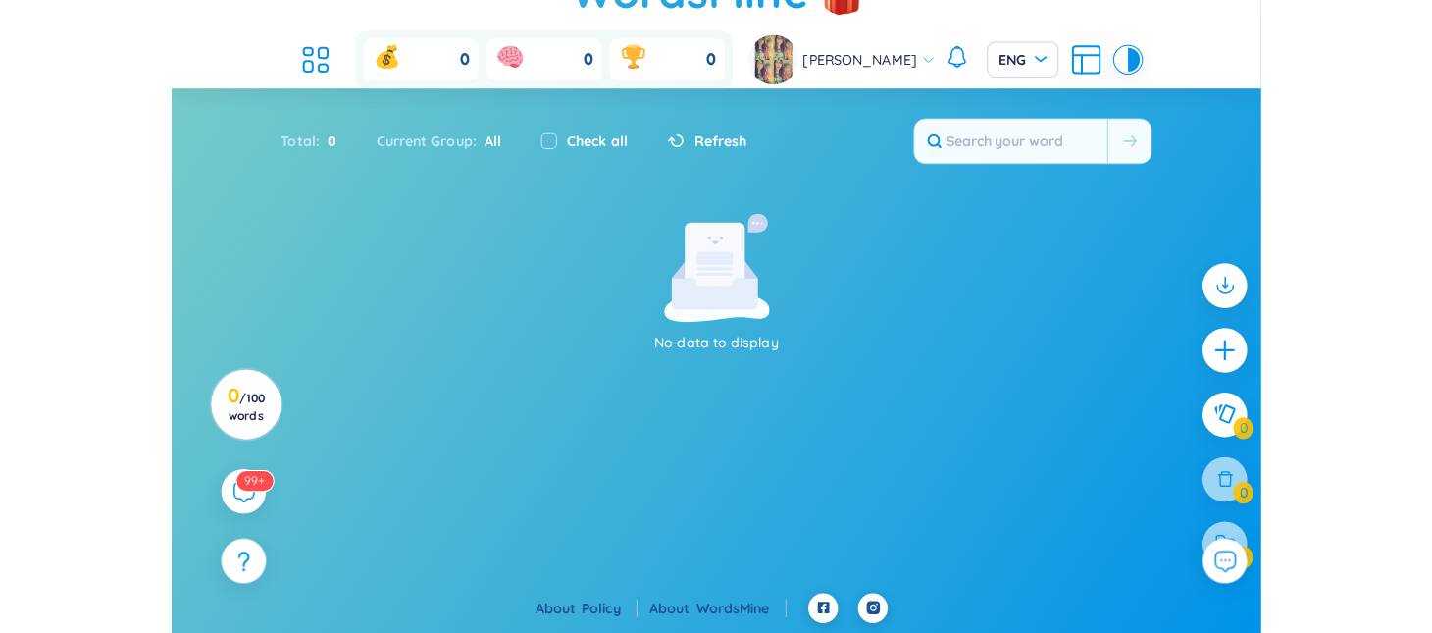
scroll to position [25, 0]
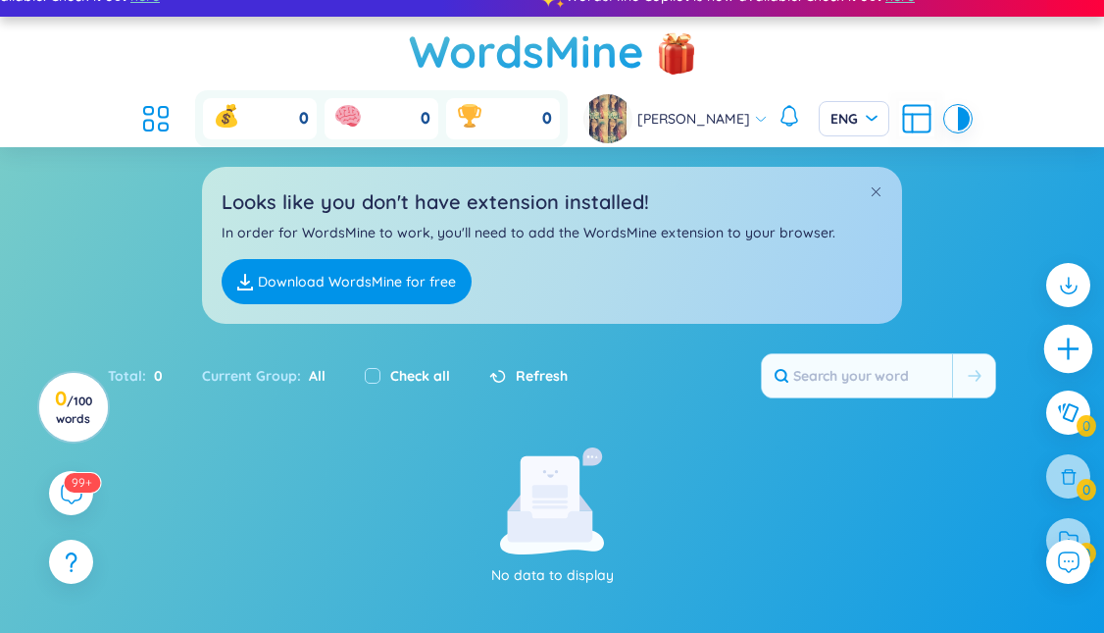
click at [977, 352] on icon "plus" at bounding box center [1068, 348] width 27 height 27
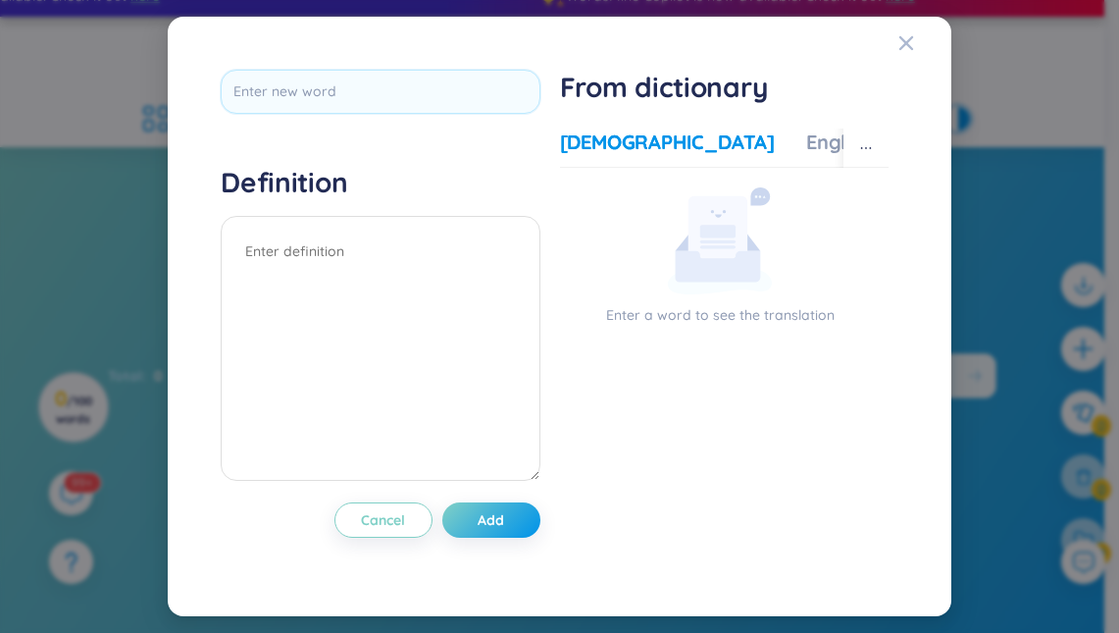
click at [742, 126] on div "Vietnamese English More examples Enter a word to see the translation" at bounding box center [724, 342] width 329 height 443
click at [806, 136] on div "English" at bounding box center [839, 141] width 66 height 27
click at [806, 144] on div "English" at bounding box center [839, 141] width 66 height 27
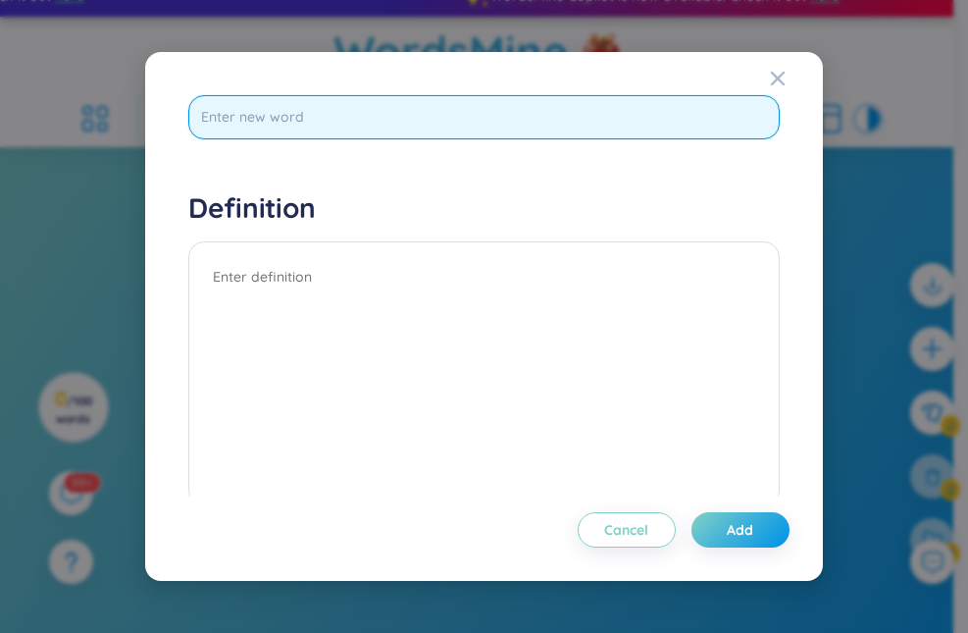
click at [447, 128] on input "text" at bounding box center [483, 117] width 591 height 44
type input "sufficient"
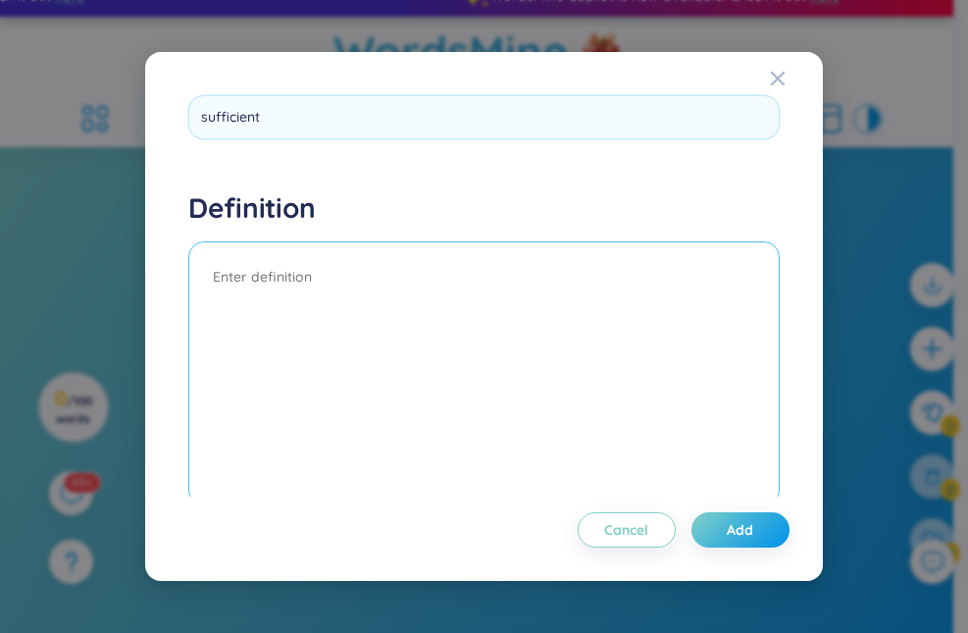
click at [506, 270] on div "Definition" at bounding box center [483, 351] width 591 height 322
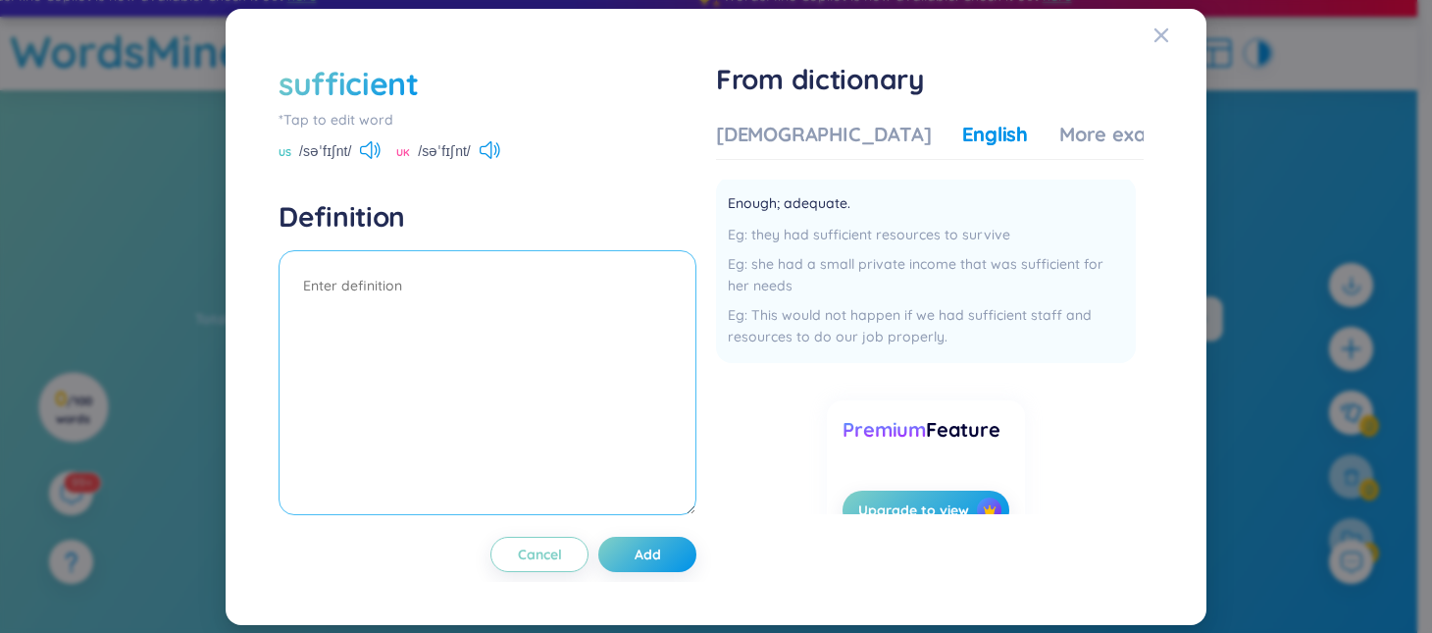
scroll to position [131, 0]
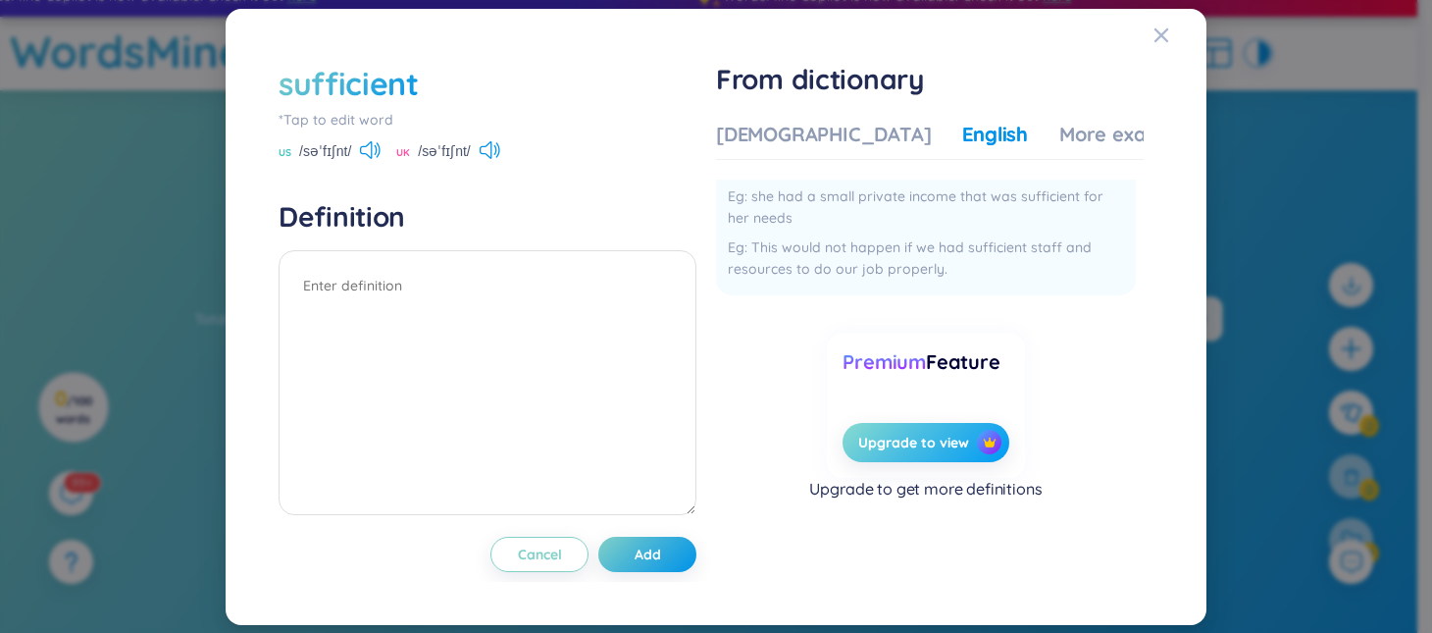
click at [950, 442] on span "Upgrade to view" at bounding box center [913, 442] width 111 height 20
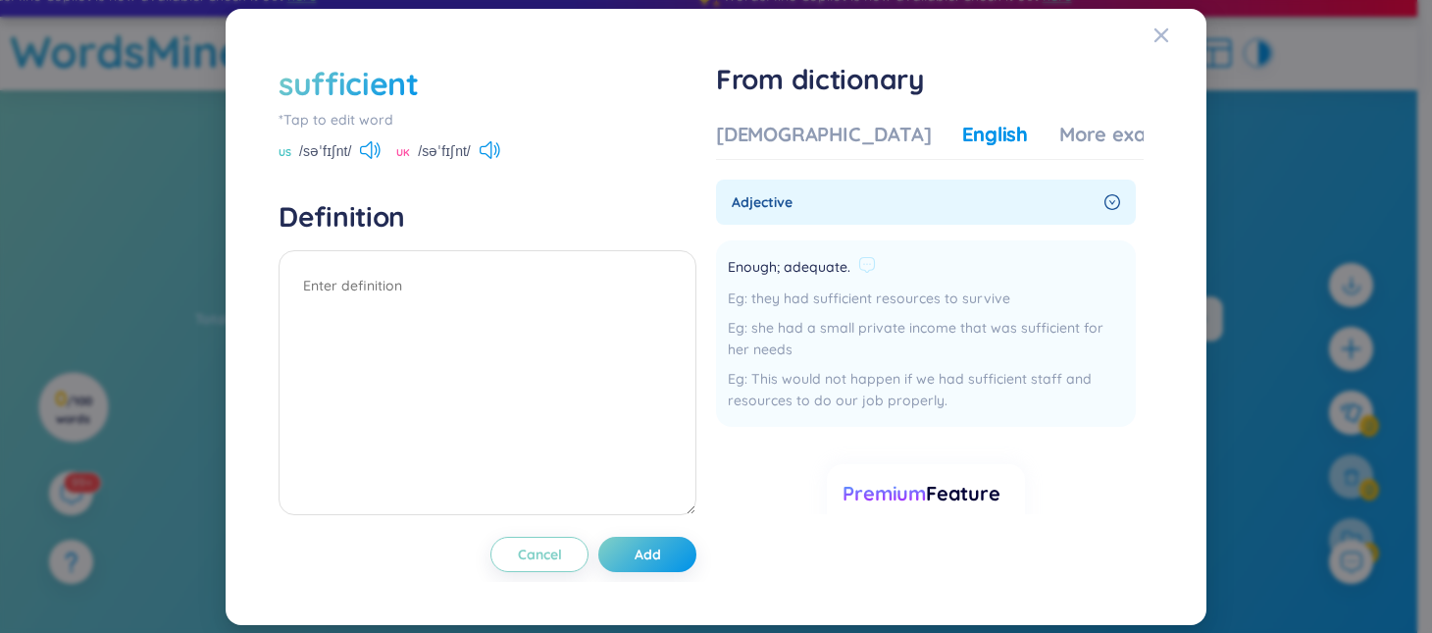
click at [819, 274] on span "Enough; adequate." at bounding box center [789, 268] width 123 height 24
click at [977, 197] on span "adjective" at bounding box center [914, 202] width 365 height 22
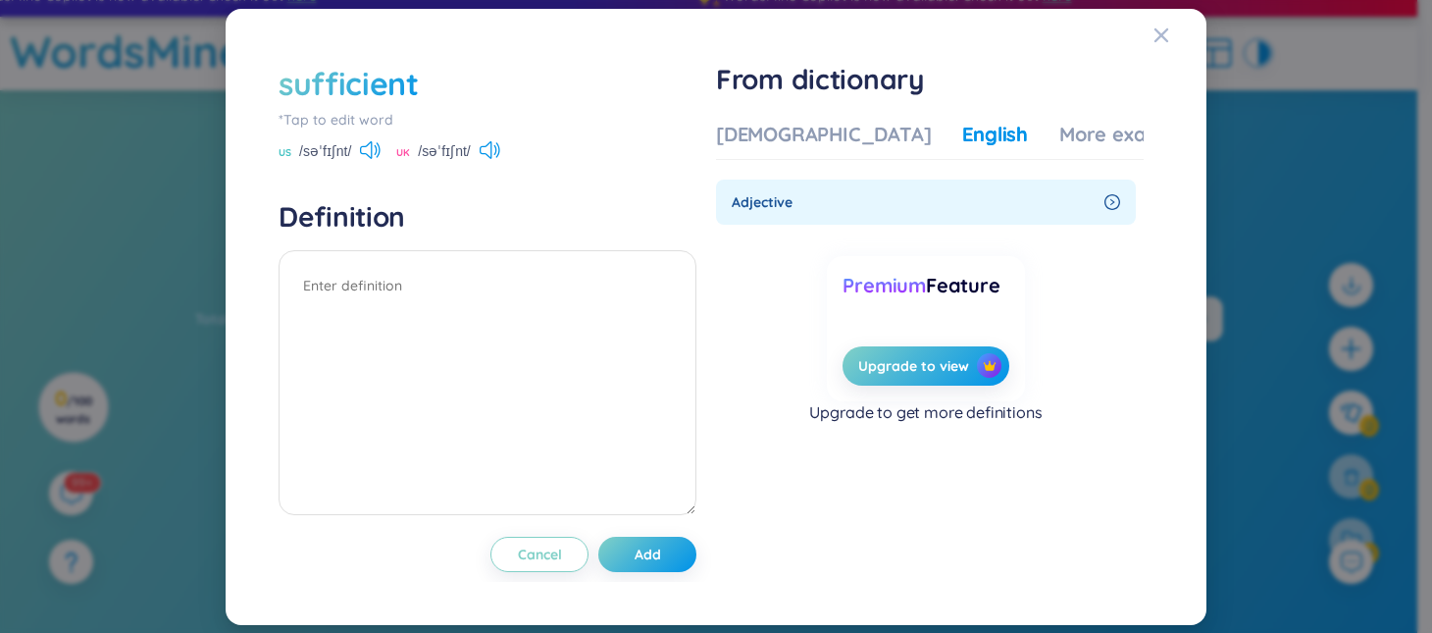
click at [754, 207] on span "adjective" at bounding box center [914, 202] width 365 height 22
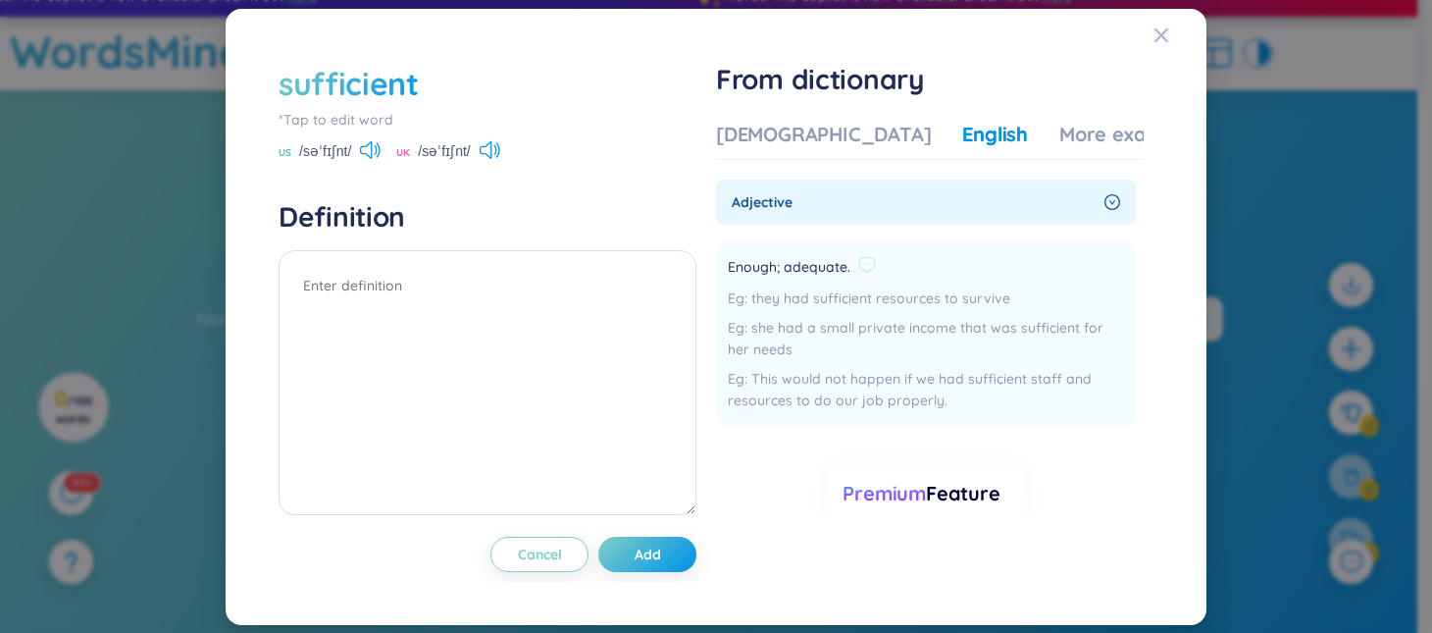
click at [802, 366] on div "they had sufficient resources to survive she had a small private income that wa…" at bounding box center [926, 349] width 396 height 124
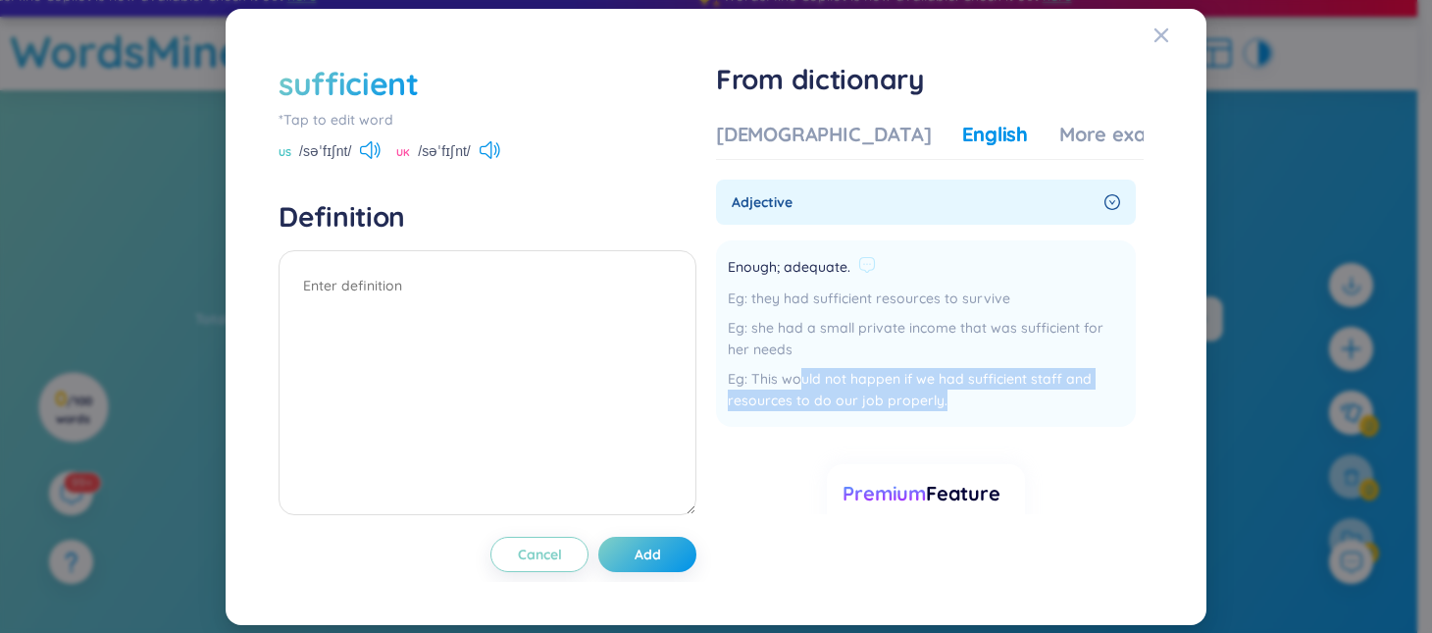
drag, startPoint x: 805, startPoint y: 376, endPoint x: 977, endPoint y: 403, distance: 173.8
click at [977, 403] on div "This would not happen if we had sufficient staff and resources to do our job pr…" at bounding box center [926, 389] width 396 height 43
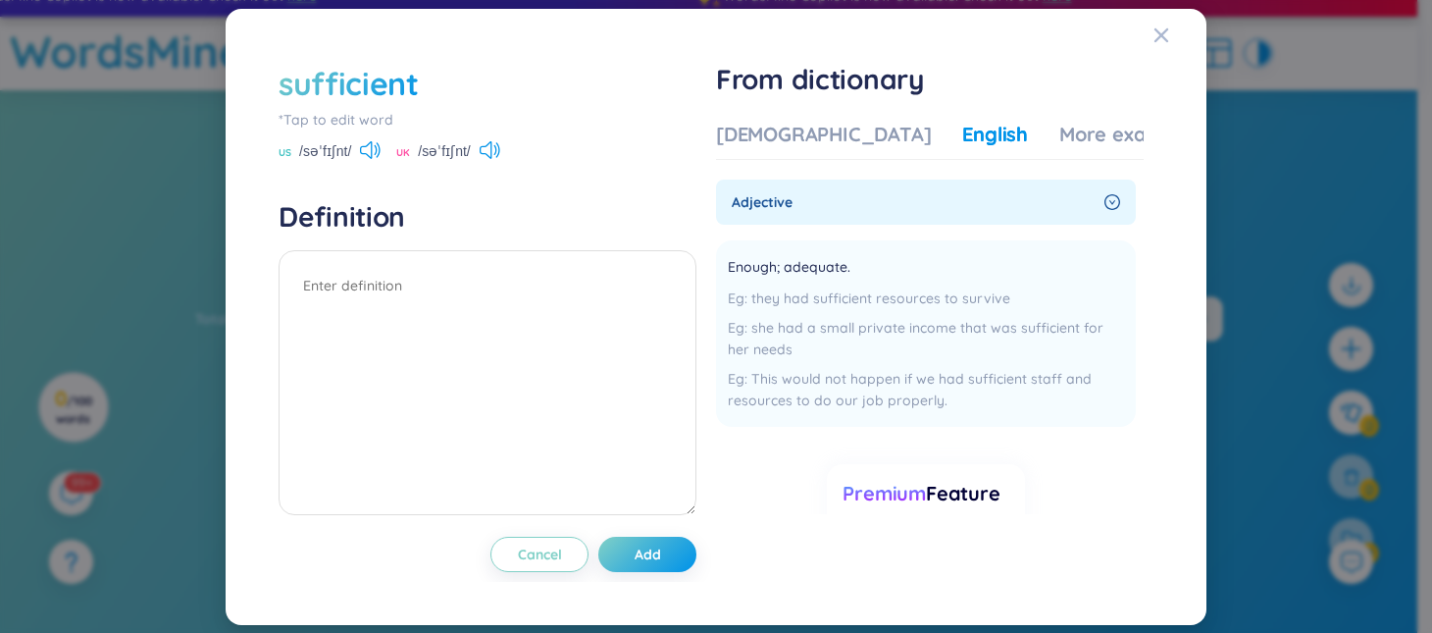
click at [977, 467] on div "Premium Feature Upgrade to view" at bounding box center [925, 536] width 197 height 145
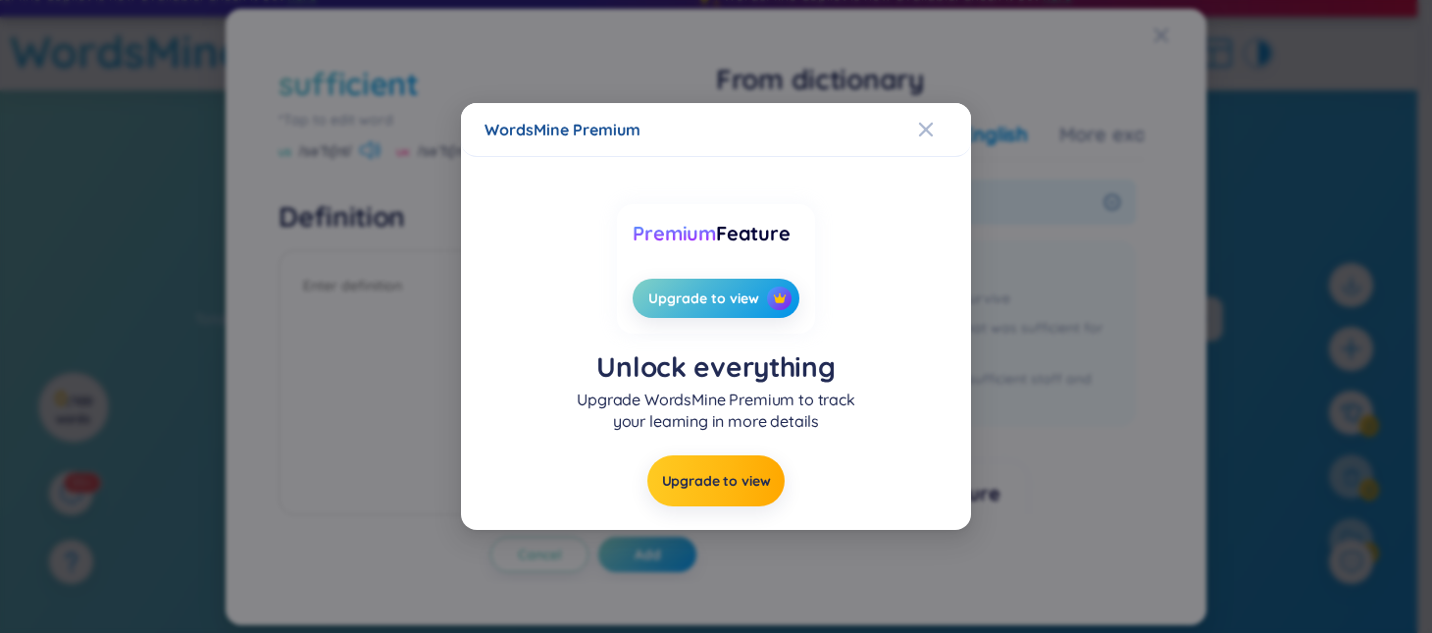
drag, startPoint x: 749, startPoint y: 469, endPoint x: 837, endPoint y: 271, distance: 216.5
click at [837, 271] on div "Premium Feature Upgrade to view Unlock everything Upgrade WordsMine Premium to …" at bounding box center [715, 343] width 463 height 326
click at [765, 292] on button "Upgrade to view" at bounding box center [716, 298] width 166 height 39
click at [715, 288] on span "Upgrade to view" at bounding box center [703, 298] width 111 height 20
click at [725, 299] on span "Upgrade to view" at bounding box center [703, 298] width 111 height 20
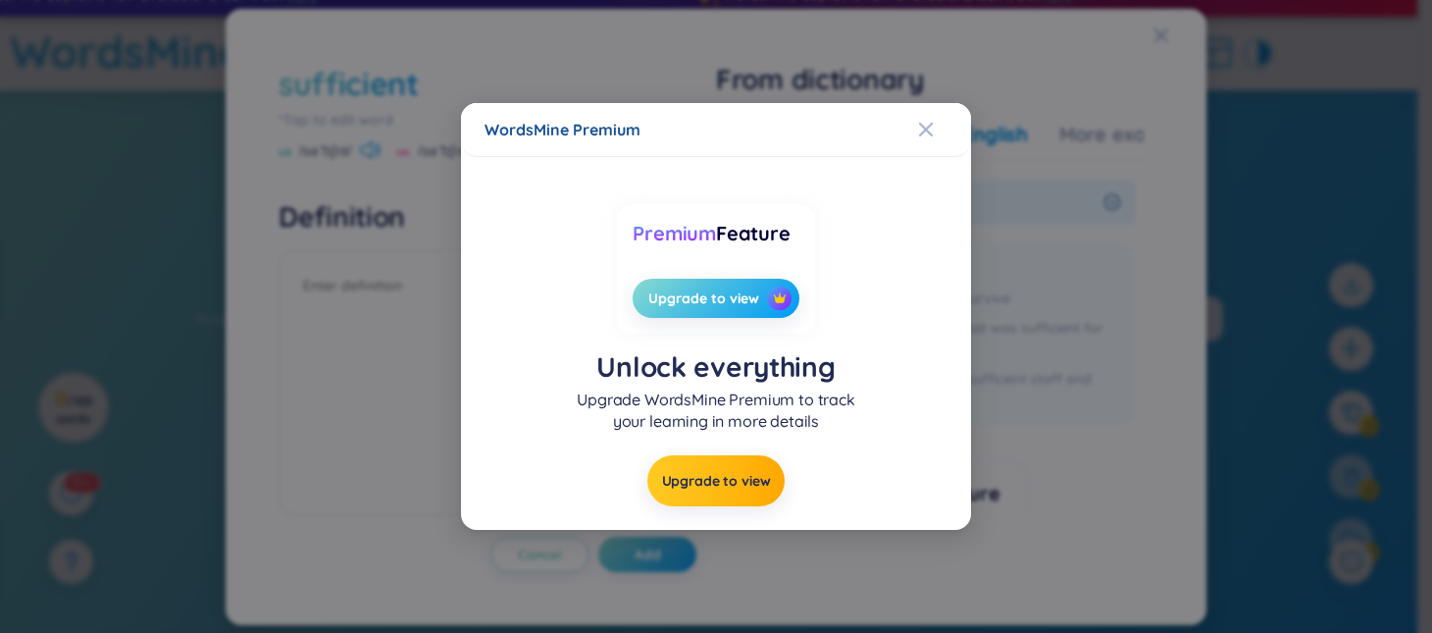
click at [725, 299] on span "Upgrade to view" at bounding box center [703, 298] width 111 height 20
click at [724, 466] on button "Upgrade to view" at bounding box center [716, 480] width 138 height 51
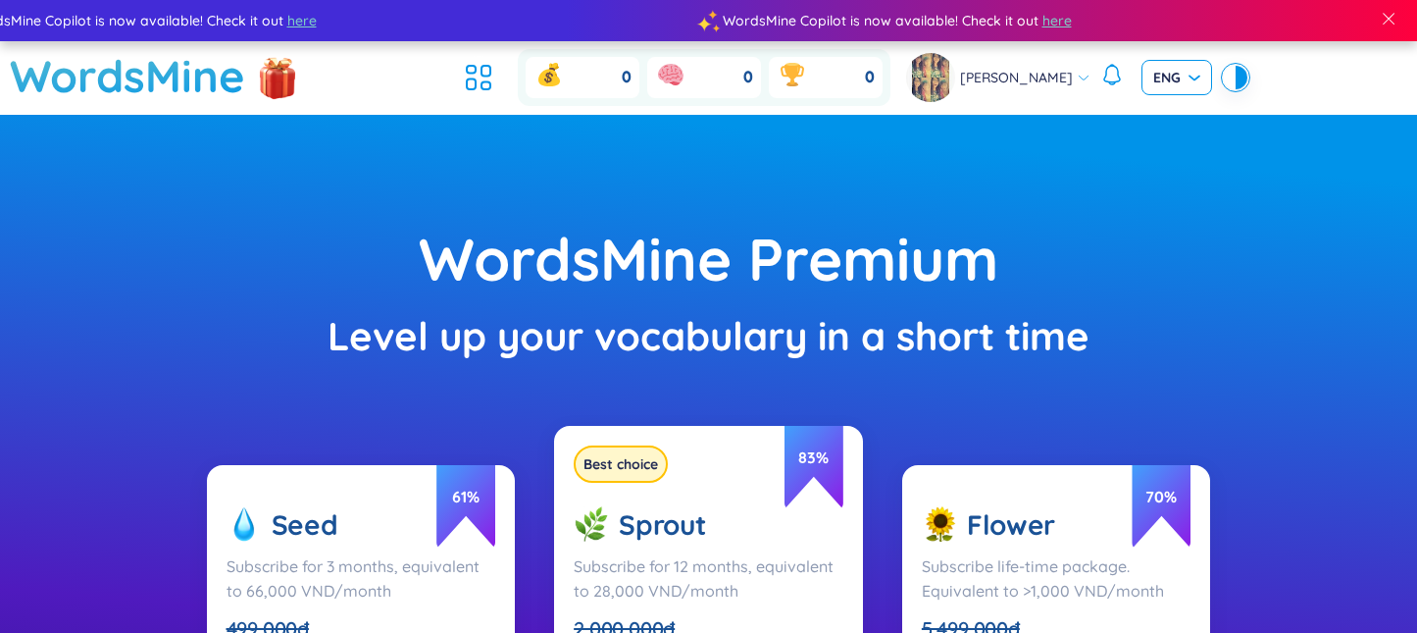
click at [977, 92] on div "ENG" at bounding box center [1177, 77] width 71 height 35
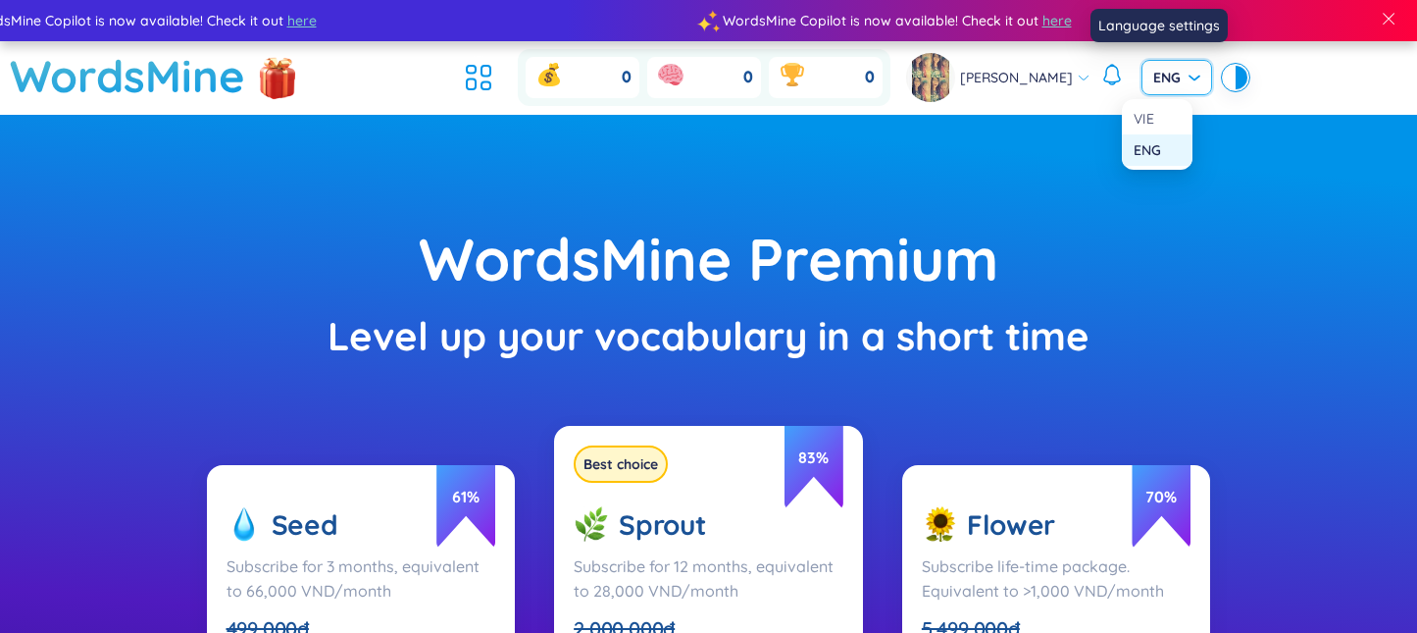
click at [977, 325] on div "Level up your vocabulary in a short time" at bounding box center [708, 336] width 1221 height 62
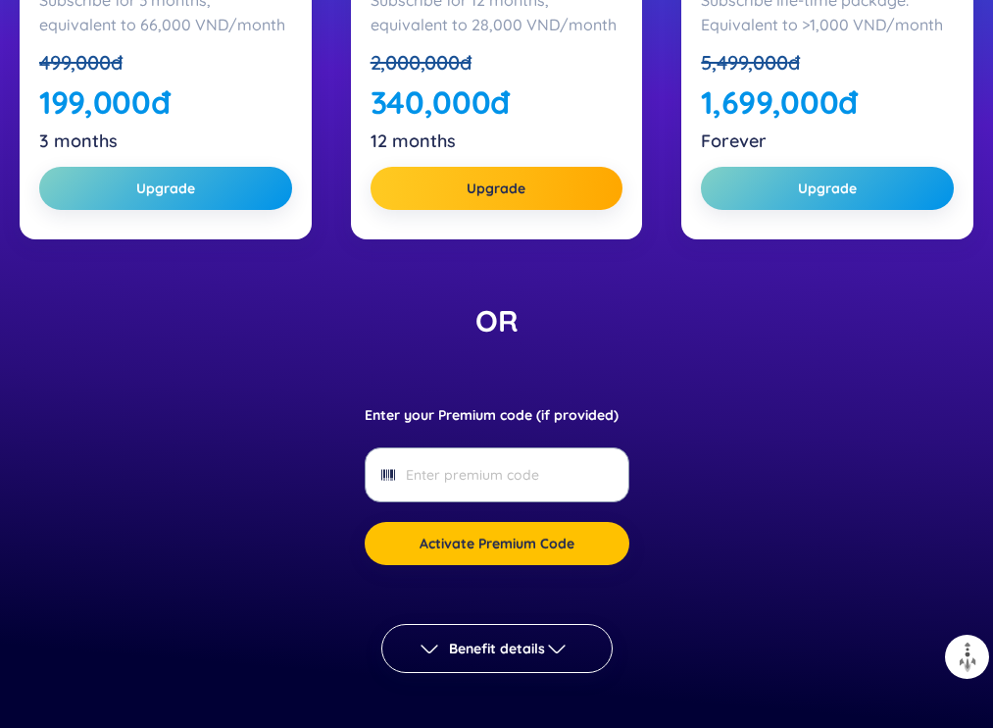
scroll to position [588, 0]
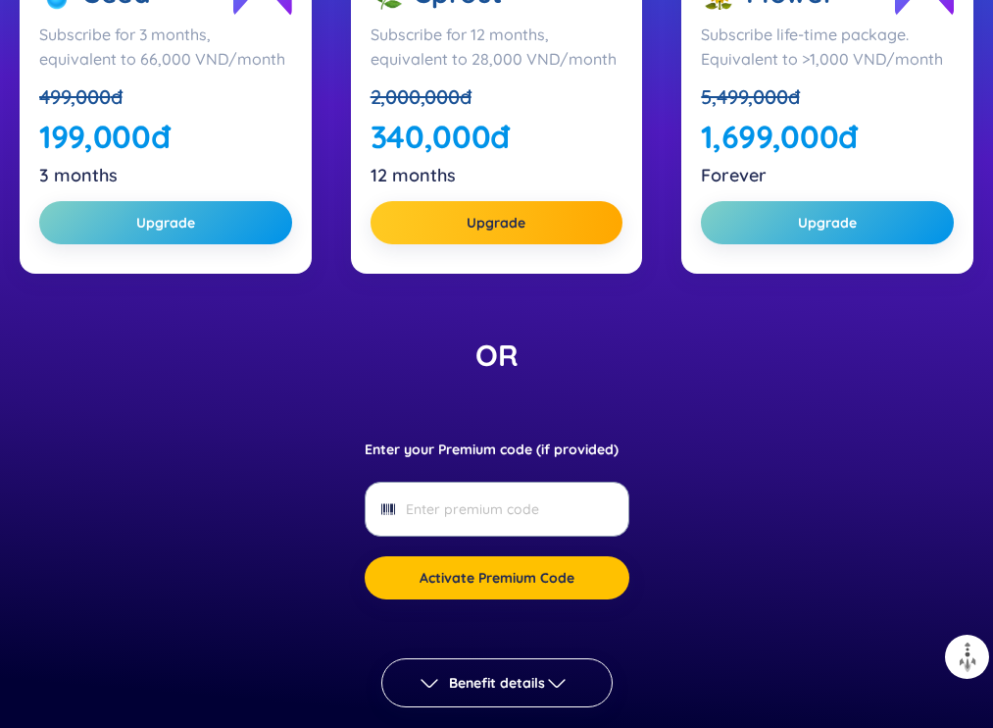
click at [789, 158] on div "1,699,000 đ" at bounding box center [827, 136] width 253 height 43
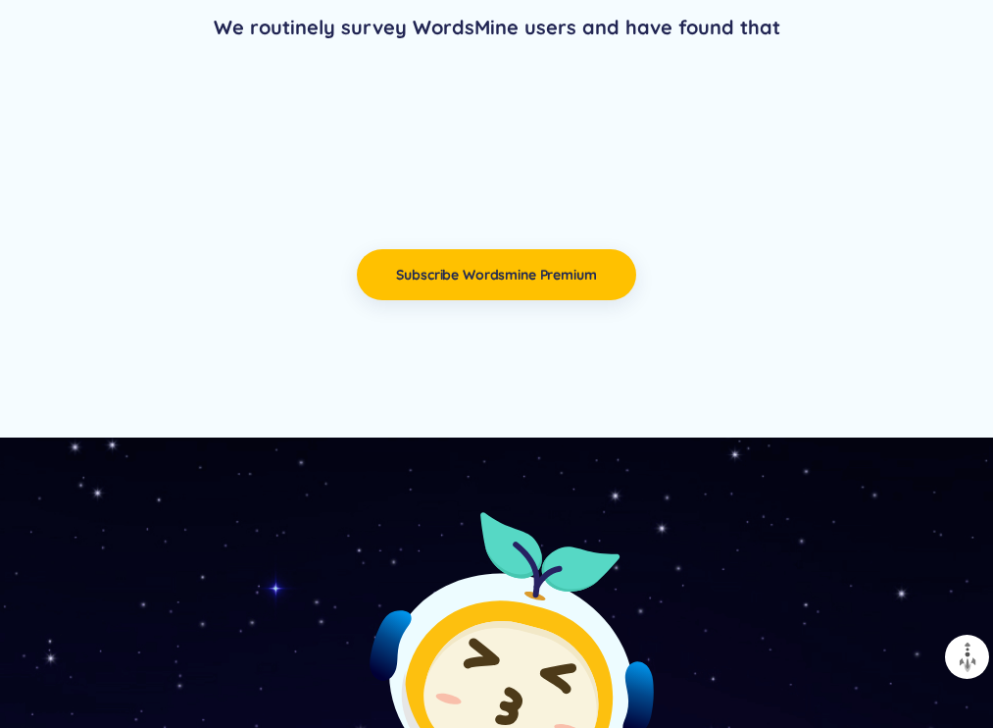
scroll to position [7355, 0]
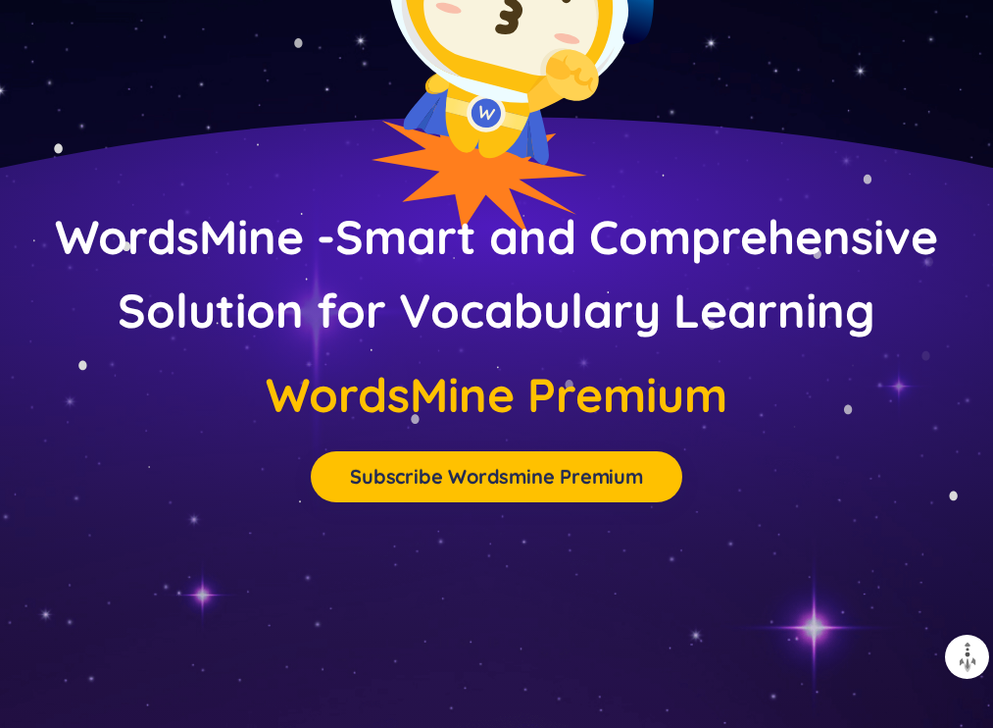
scroll to position [8557, 0]
